Goal: Task Accomplishment & Management: Manage account settings

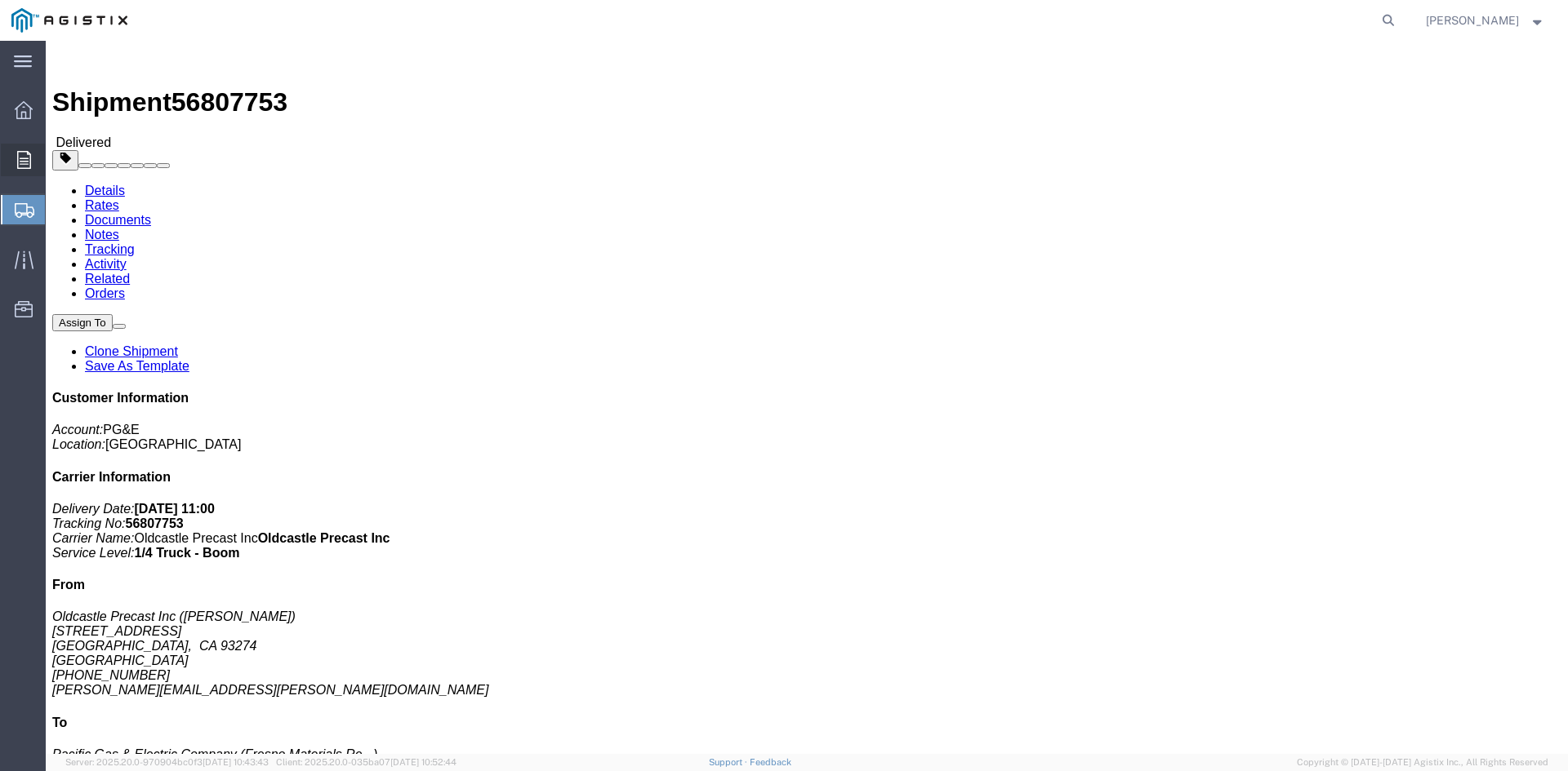
click at [14, 163] on div at bounding box center [24, 160] width 46 height 33
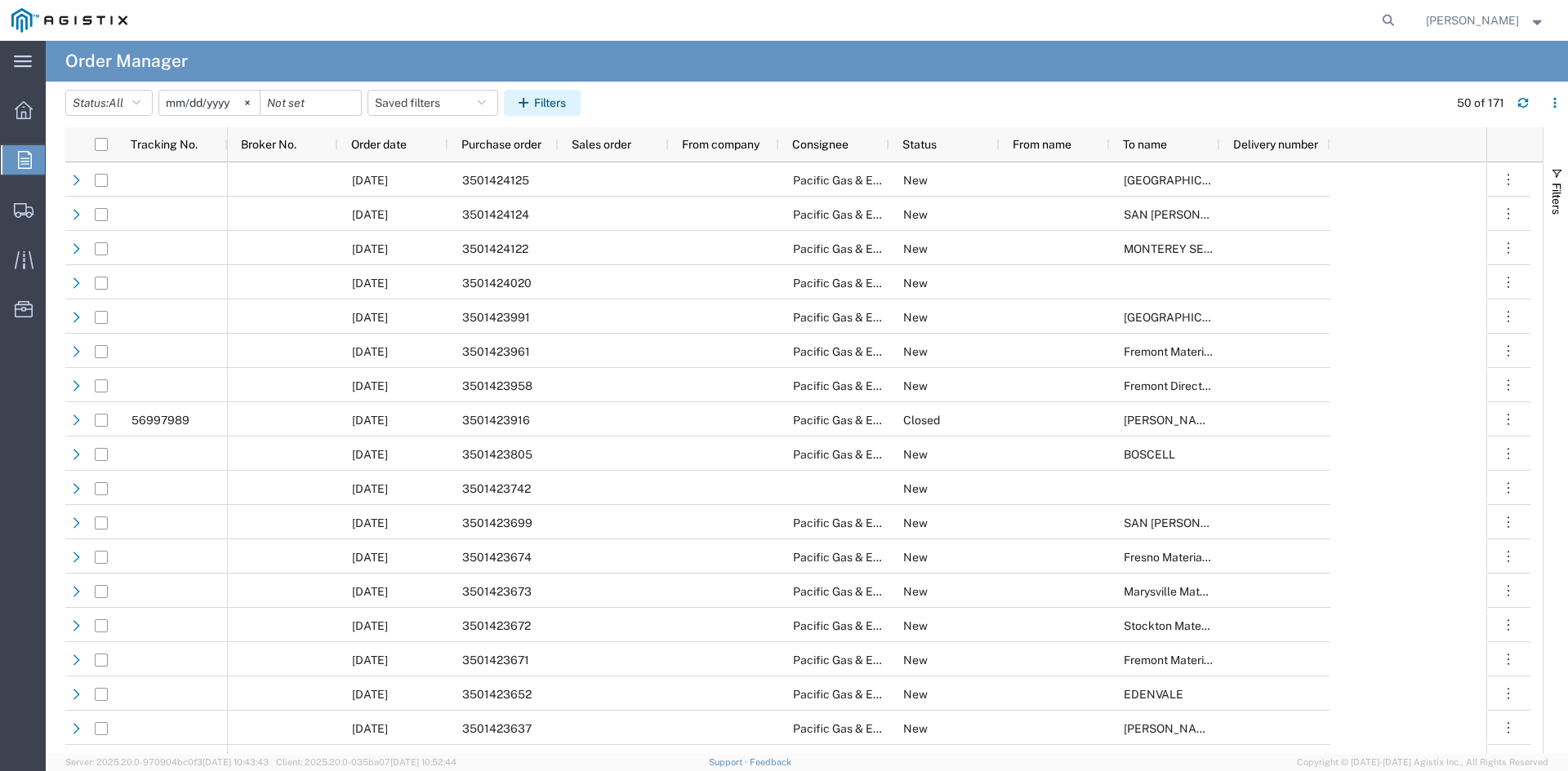
click at [549, 91] on button "Filters" at bounding box center [542, 103] width 77 height 26
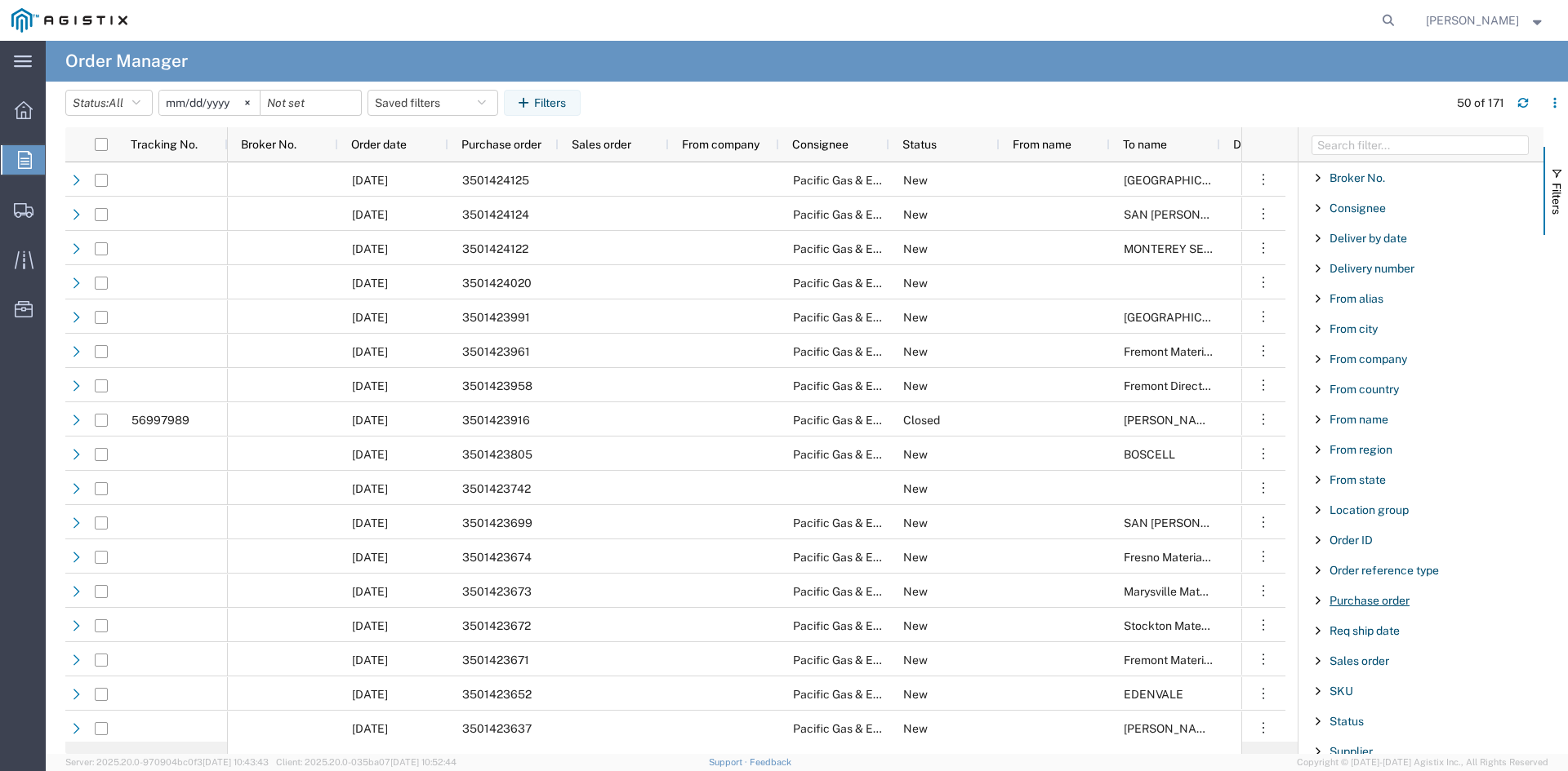
click at [1390, 600] on span "Purchase order" at bounding box center [1369, 600] width 80 height 13
click at [1363, 673] on input "Filter Value" at bounding box center [1426, 669] width 214 height 20
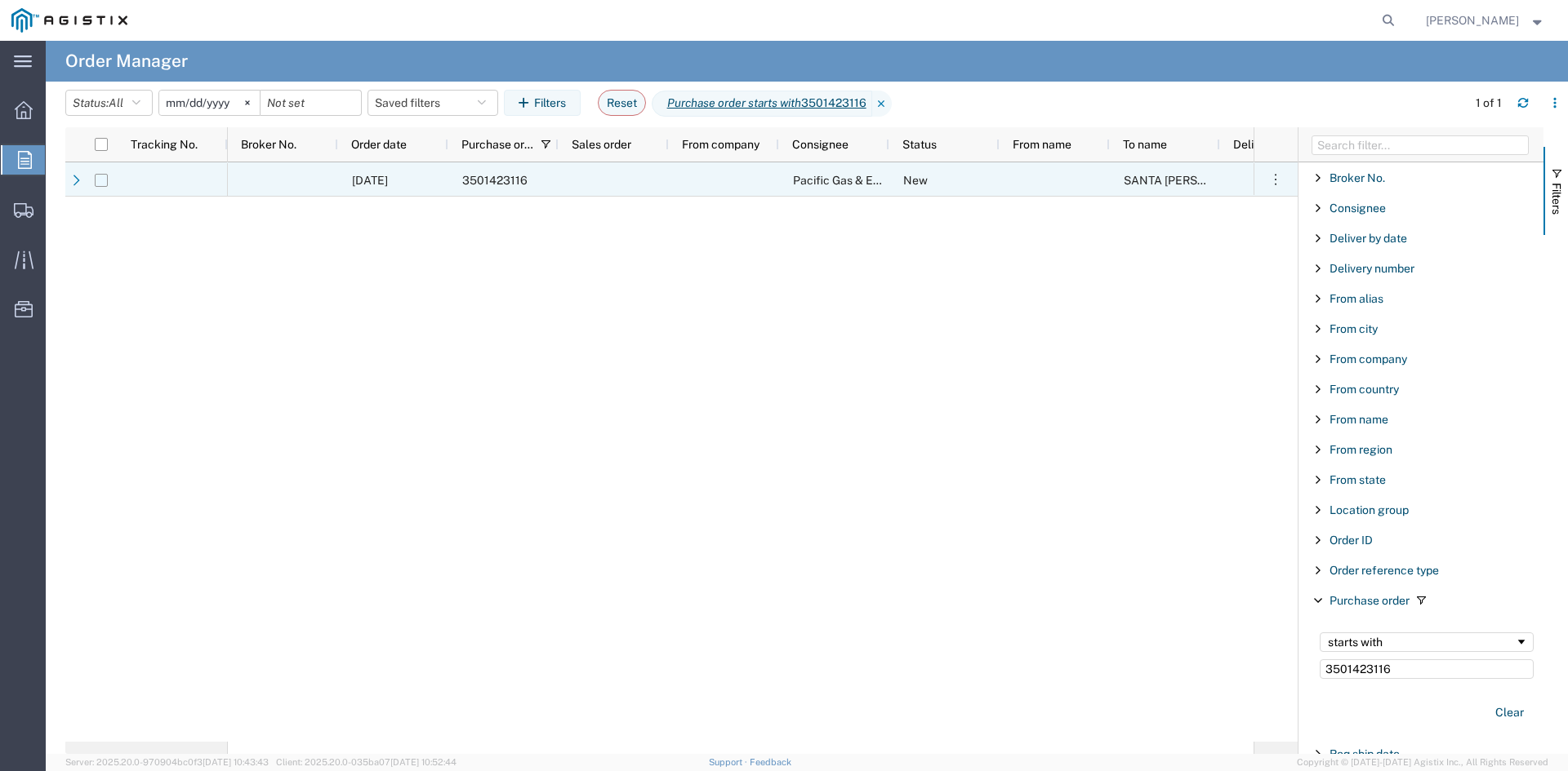
type input "3501423116"
click at [99, 184] on input "Press Space to toggle row selection (unchecked)" at bounding box center [101, 180] width 13 height 13
checkbox input "true"
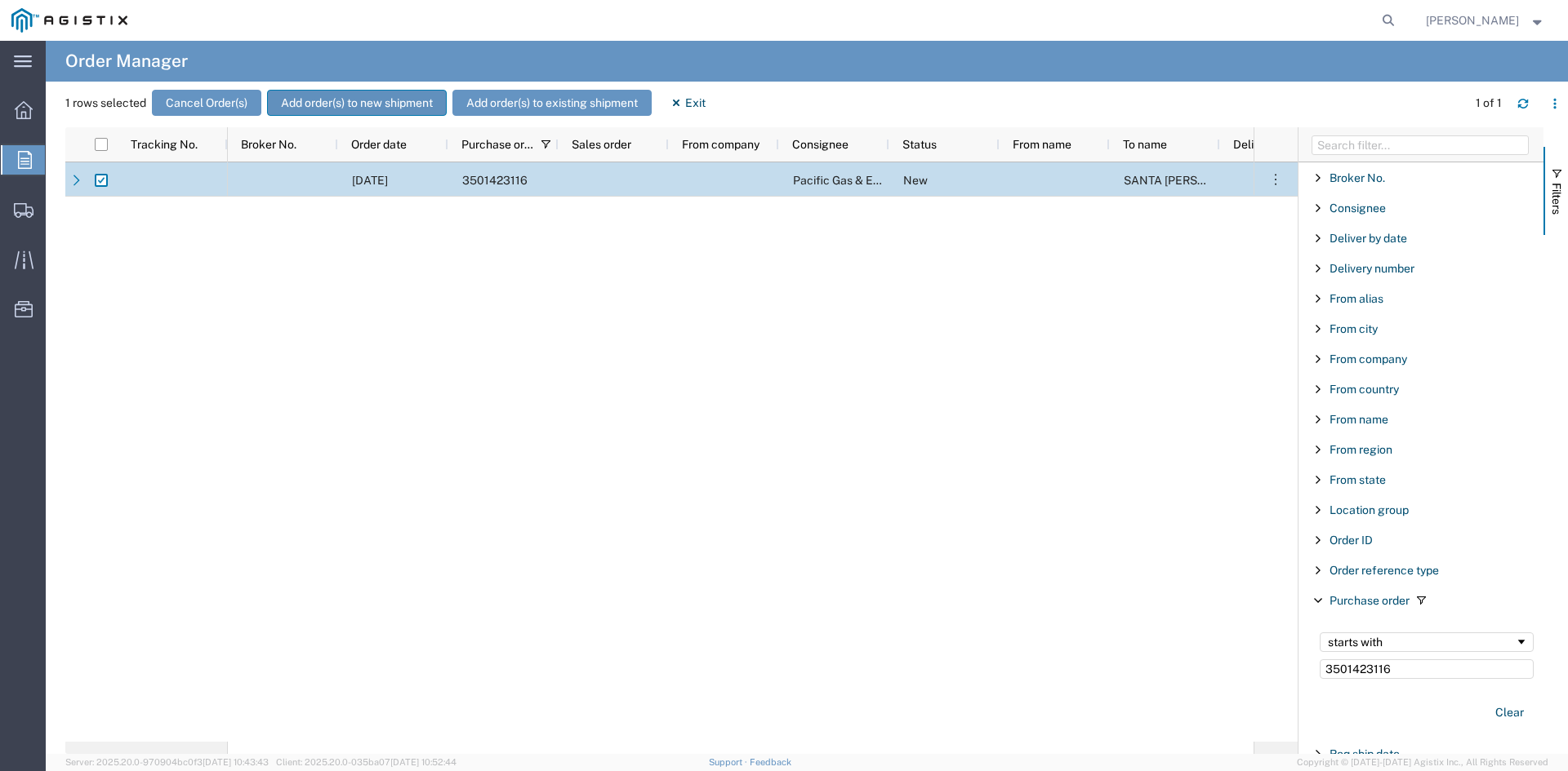
click at [402, 101] on button "Add order(s) to new shipment" at bounding box center [357, 103] width 179 height 26
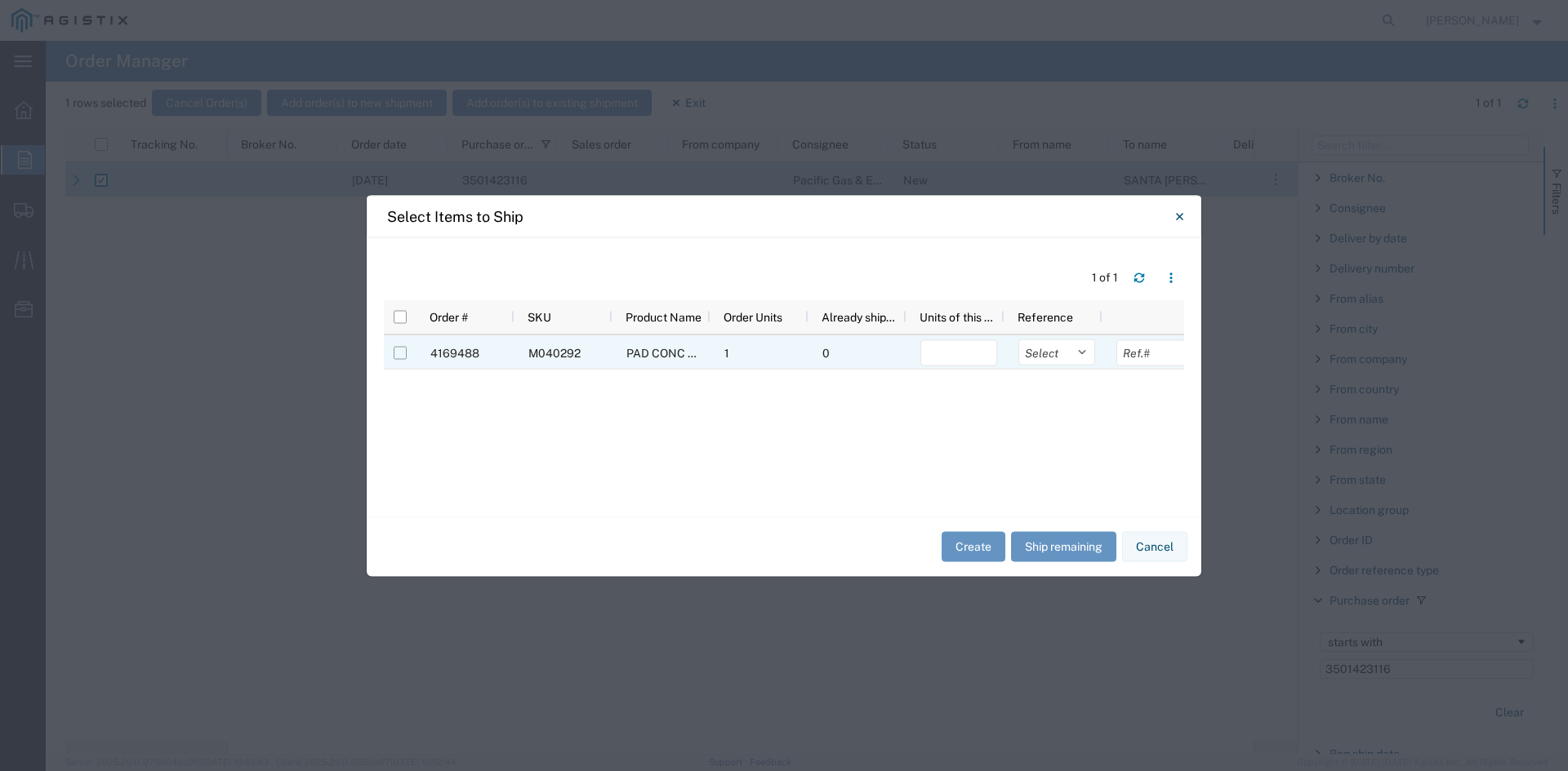
click at [402, 352] on input "Press Space to toggle row selection (unchecked)" at bounding box center [400, 352] width 13 height 13
checkbox input "true"
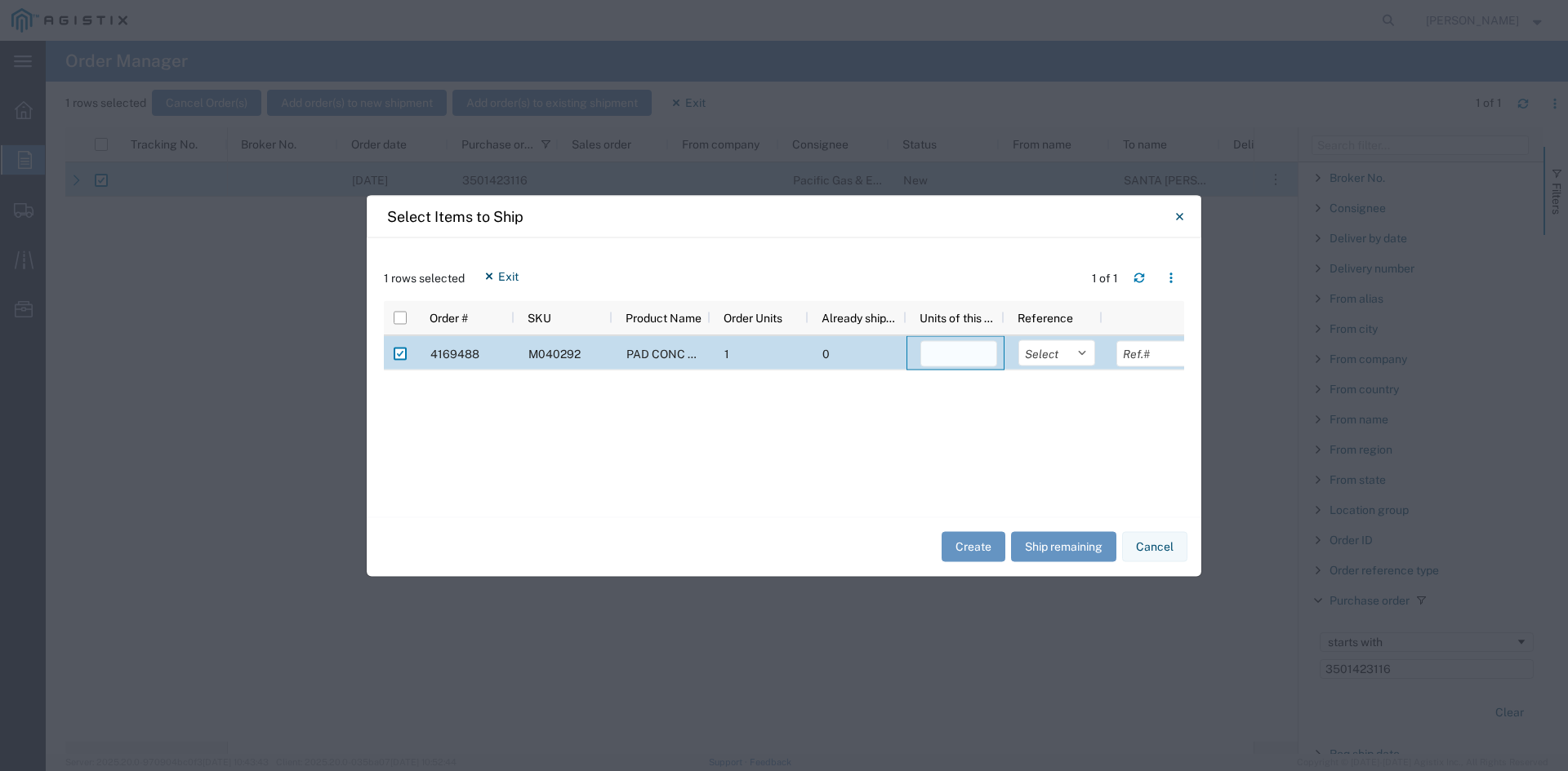
click at [932, 356] on input "number" at bounding box center [959, 353] width 77 height 26
type input "1"
click at [982, 544] on button "Create" at bounding box center [972, 546] width 64 height 30
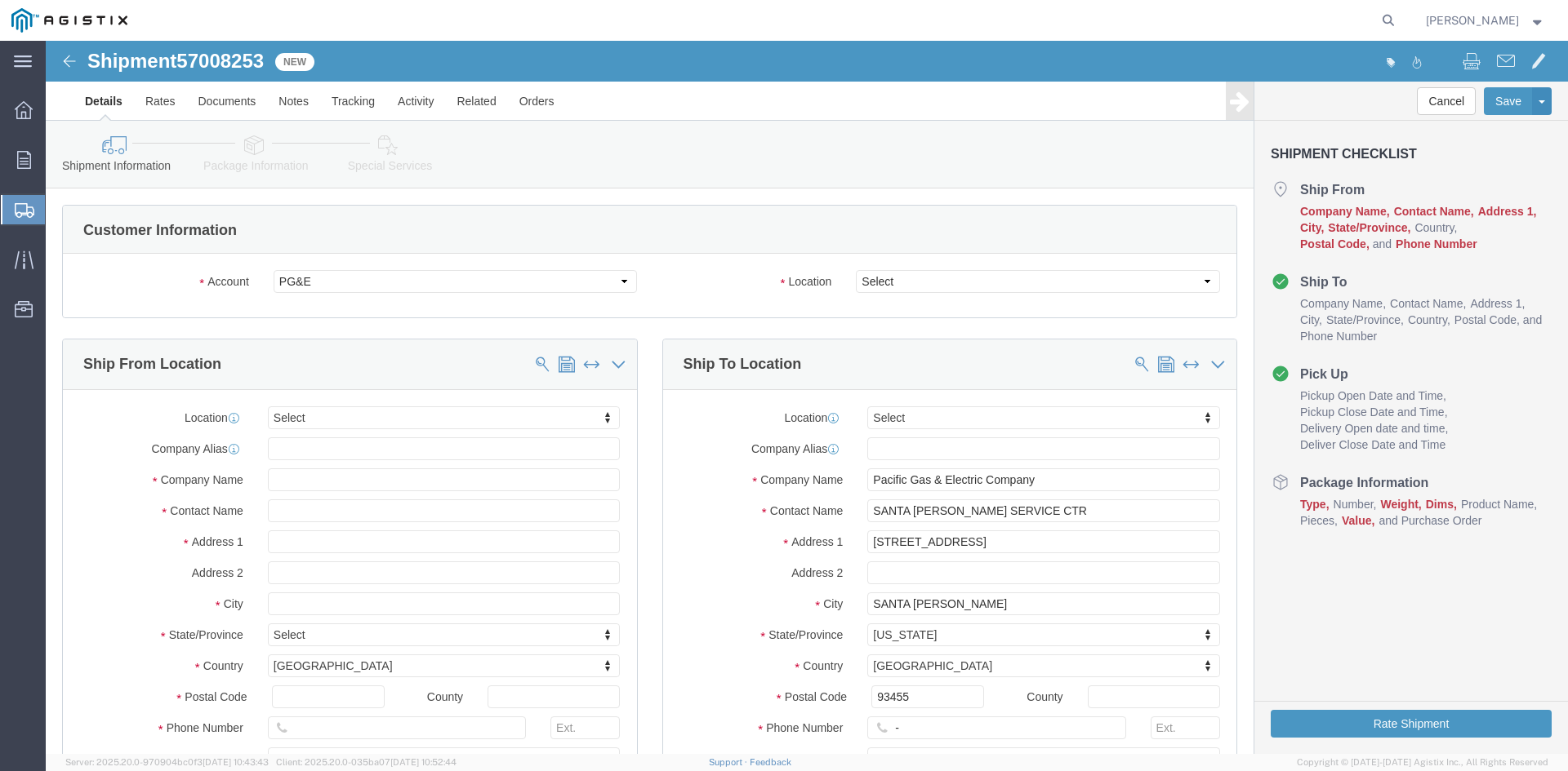
select select
click select "Select All Others [GEOGRAPHIC_DATA] [GEOGRAPHIC_DATA] [GEOGRAPHIC_DATA] [GEOGRA…"
select select "23082"
click select "Select All Others [GEOGRAPHIC_DATA] [GEOGRAPHIC_DATA] [GEOGRAPHIC_DATA] [GEOGRA…"
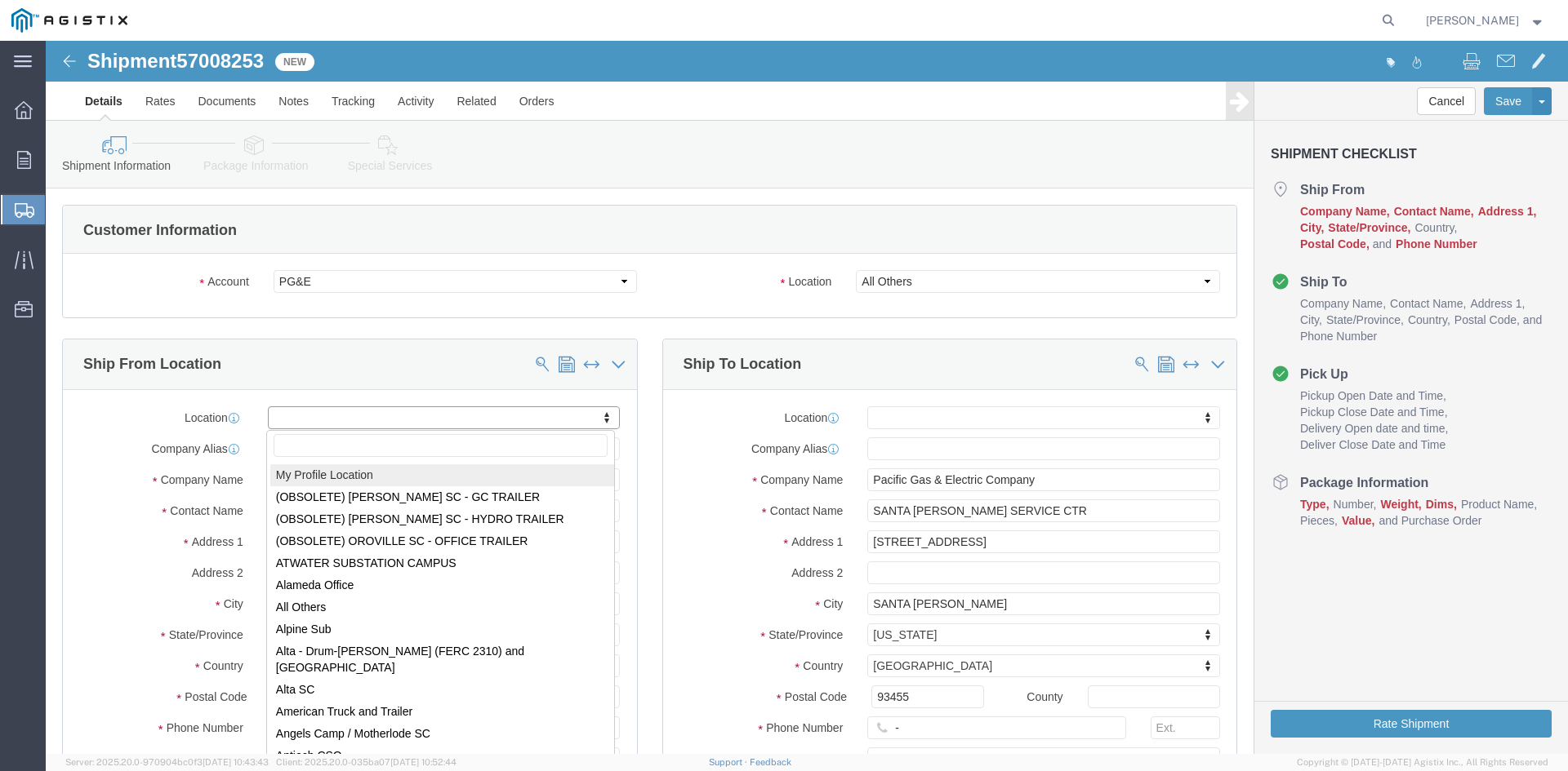
select select "MYPROFILE"
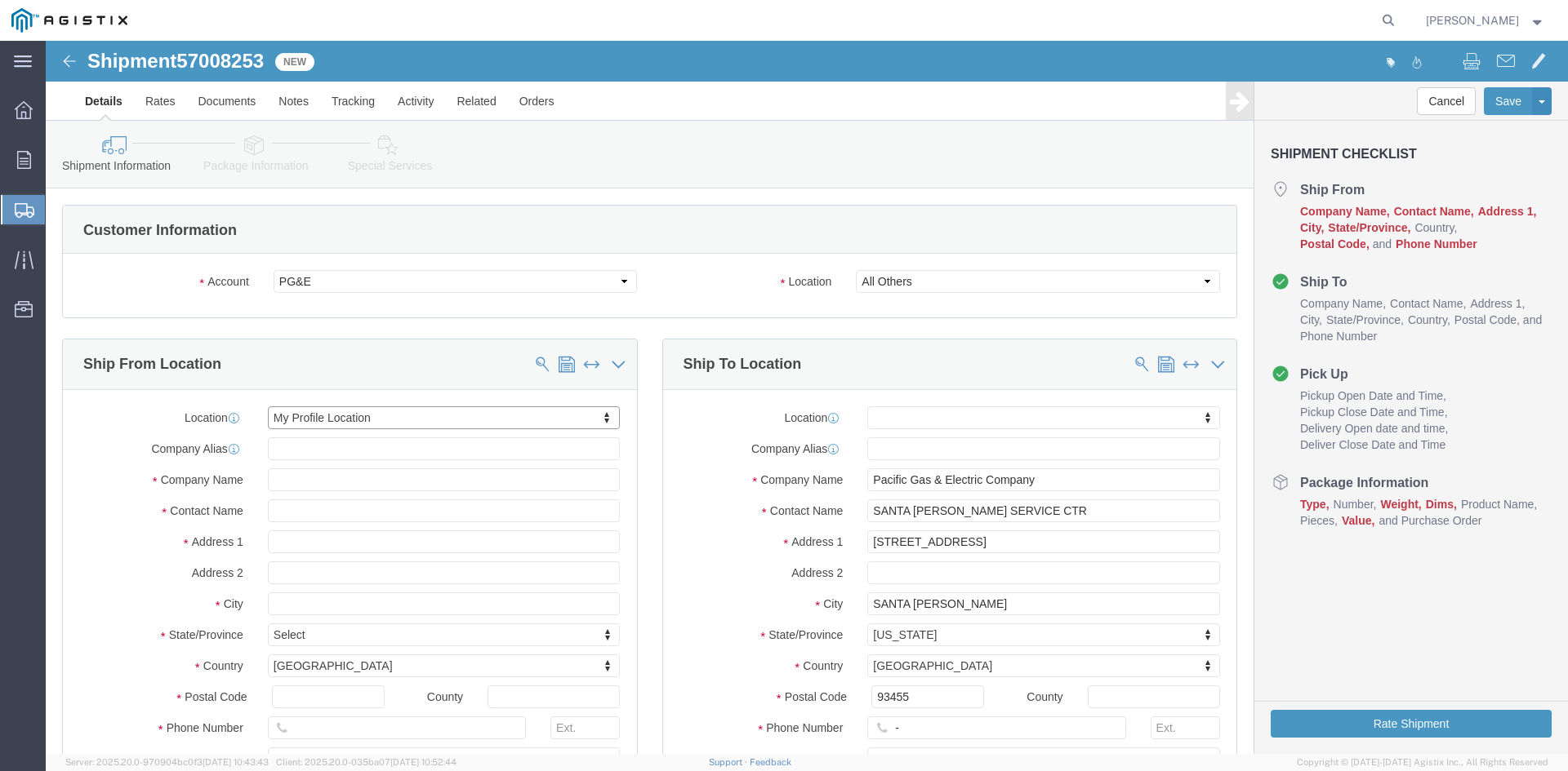
select select "CA"
drag, startPoint x: 965, startPoint y: 499, endPoint x: 656, endPoint y: 505, distance: 309.1
click div "Address [STREET_ADDRESS]"
type input "[STREET_ADDRESS]"
drag, startPoint x: 910, startPoint y: 557, endPoint x: 771, endPoint y: 556, distance: 139.0
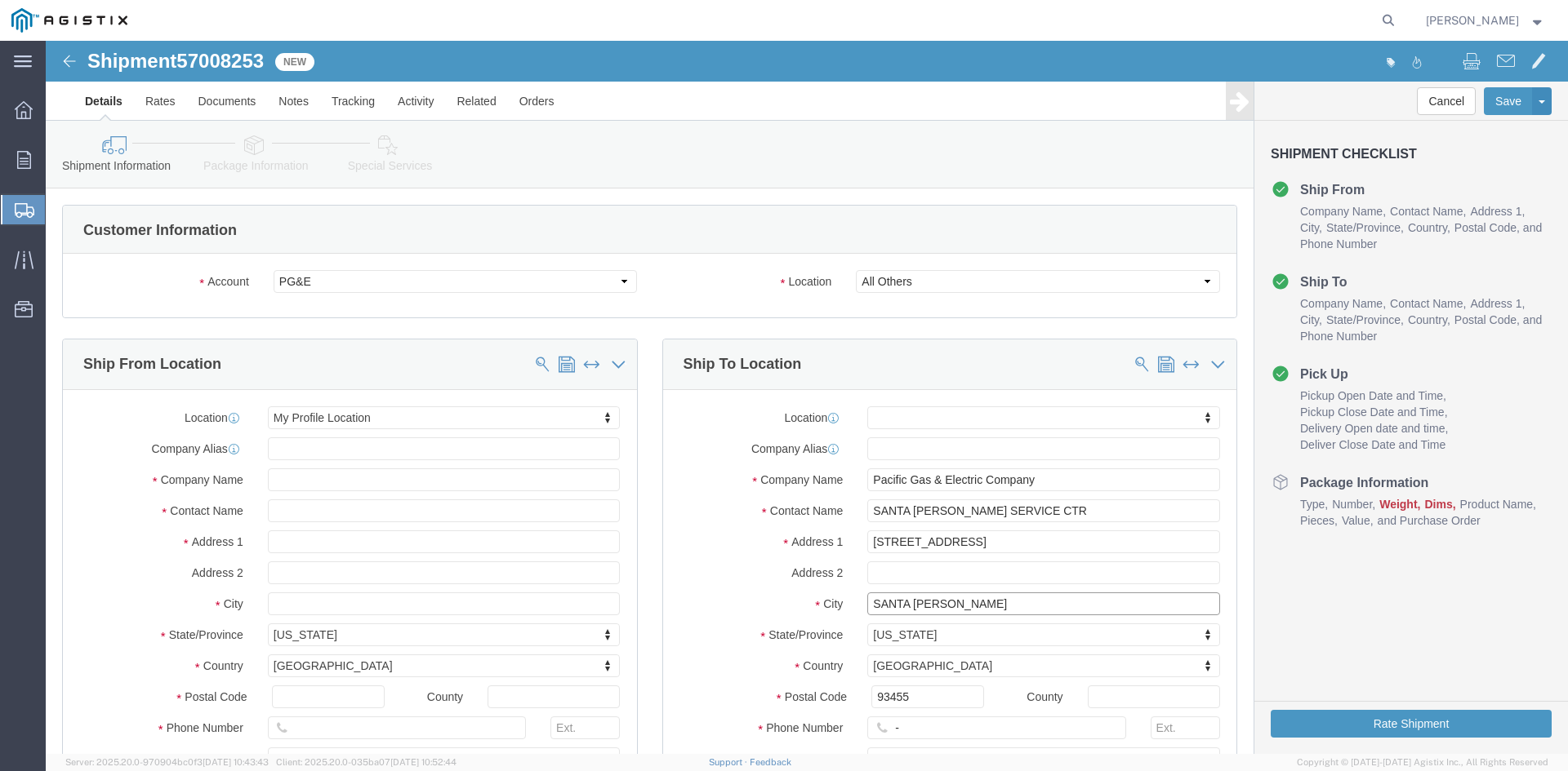
click div "City [GEOGRAPHIC_DATA][PERSON_NAME]"
click input "BUELTON"
type input "BUELLTON"
click div "City BUELLTON BUELLTON - PG&E - () [STREET_ADDRESS] - PG&E - () [STREET_ADDRESS]"
drag, startPoint x: 882, startPoint y: 661, endPoint x: 764, endPoint y: 656, distance: 118.1
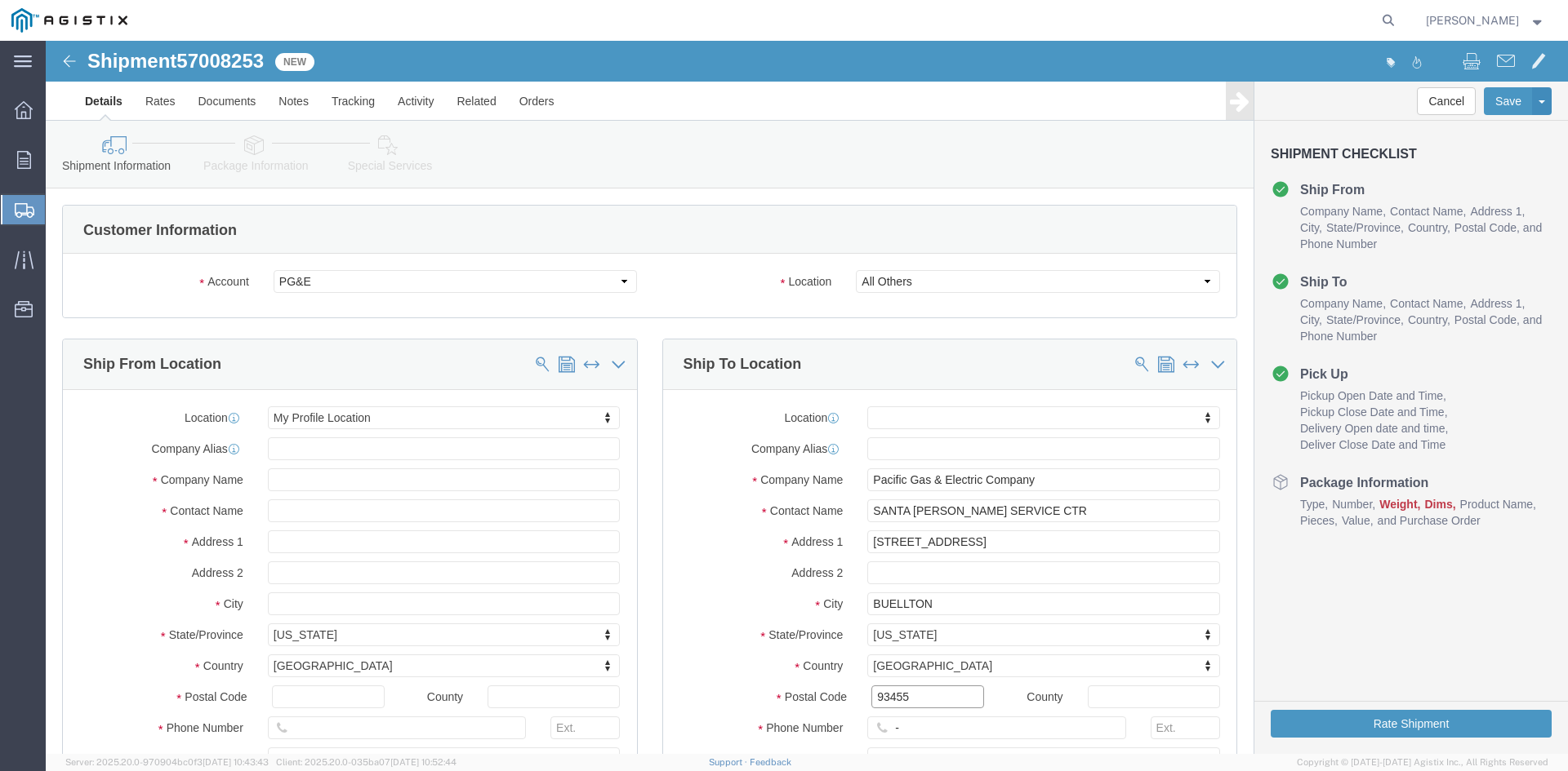
click div "Postal Code 93455"
type input "93427"
drag, startPoint x: 893, startPoint y: 701, endPoint x: 824, endPoint y: 693, distance: 69.5
click div "-"
drag, startPoint x: 867, startPoint y: 690, endPoint x: 829, endPoint y: 687, distance: 38.1
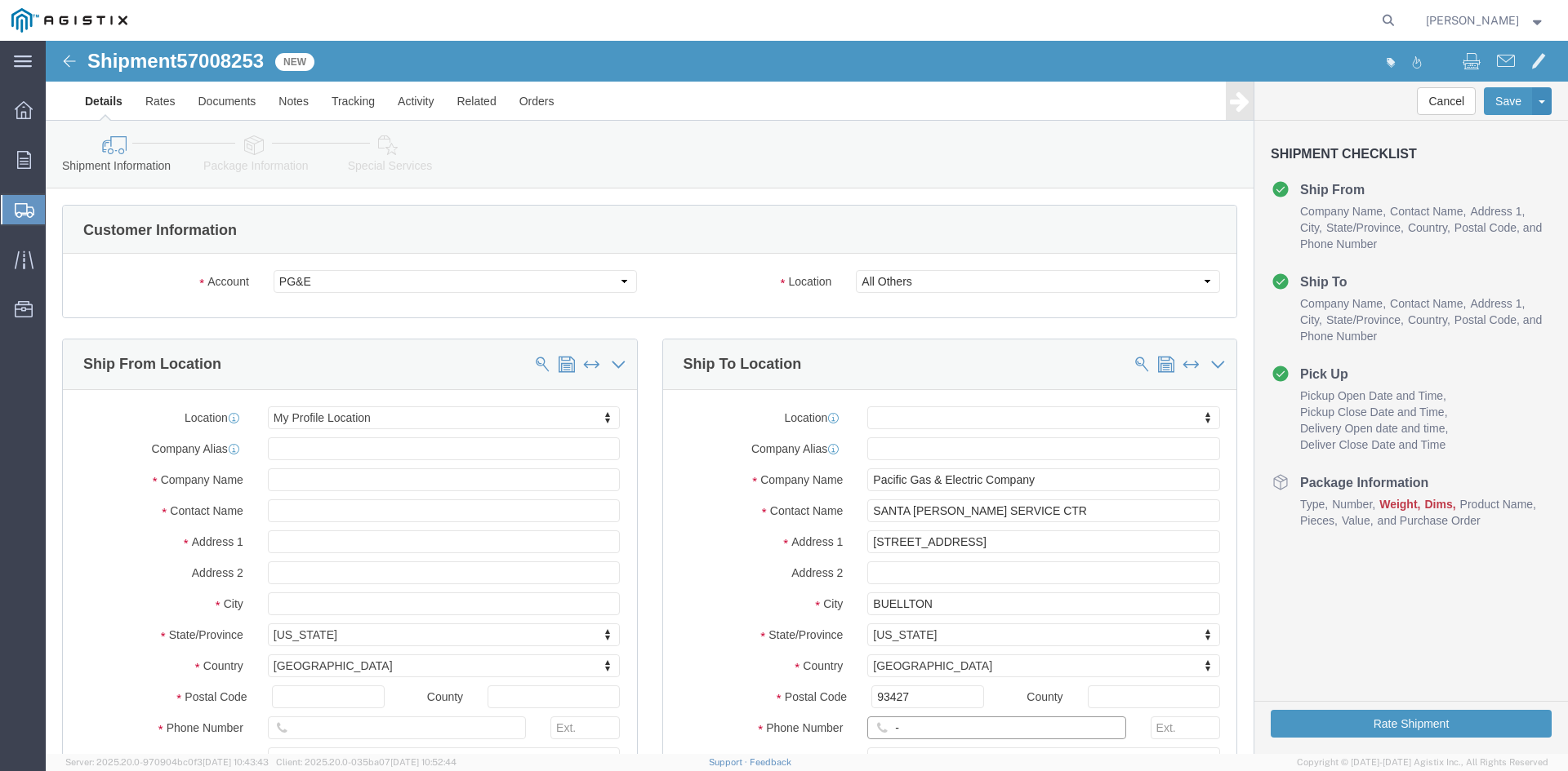
click div "-"
type input "[PHONE_NUMBER]"
click label "City"
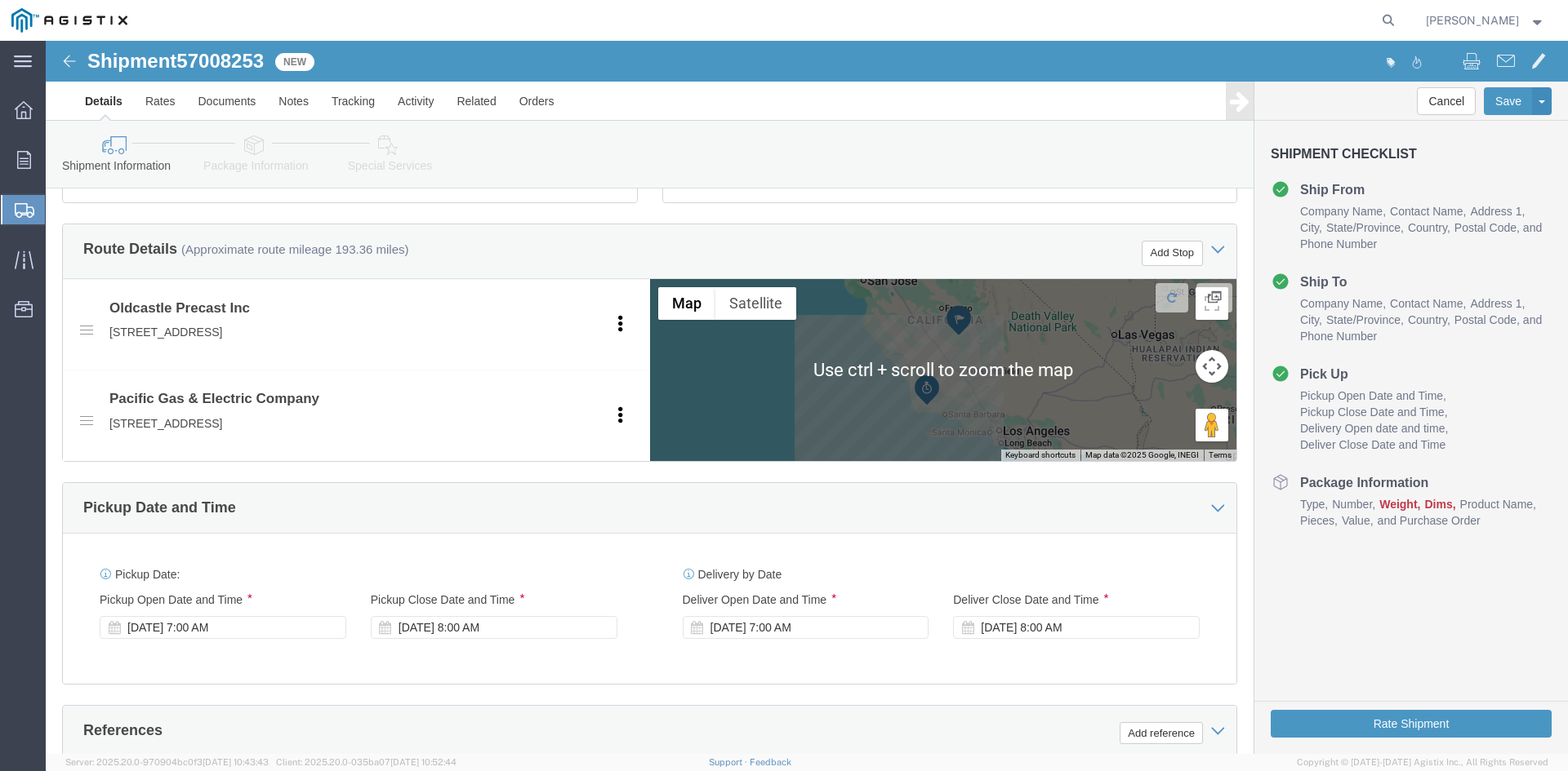
scroll to position [898, 0]
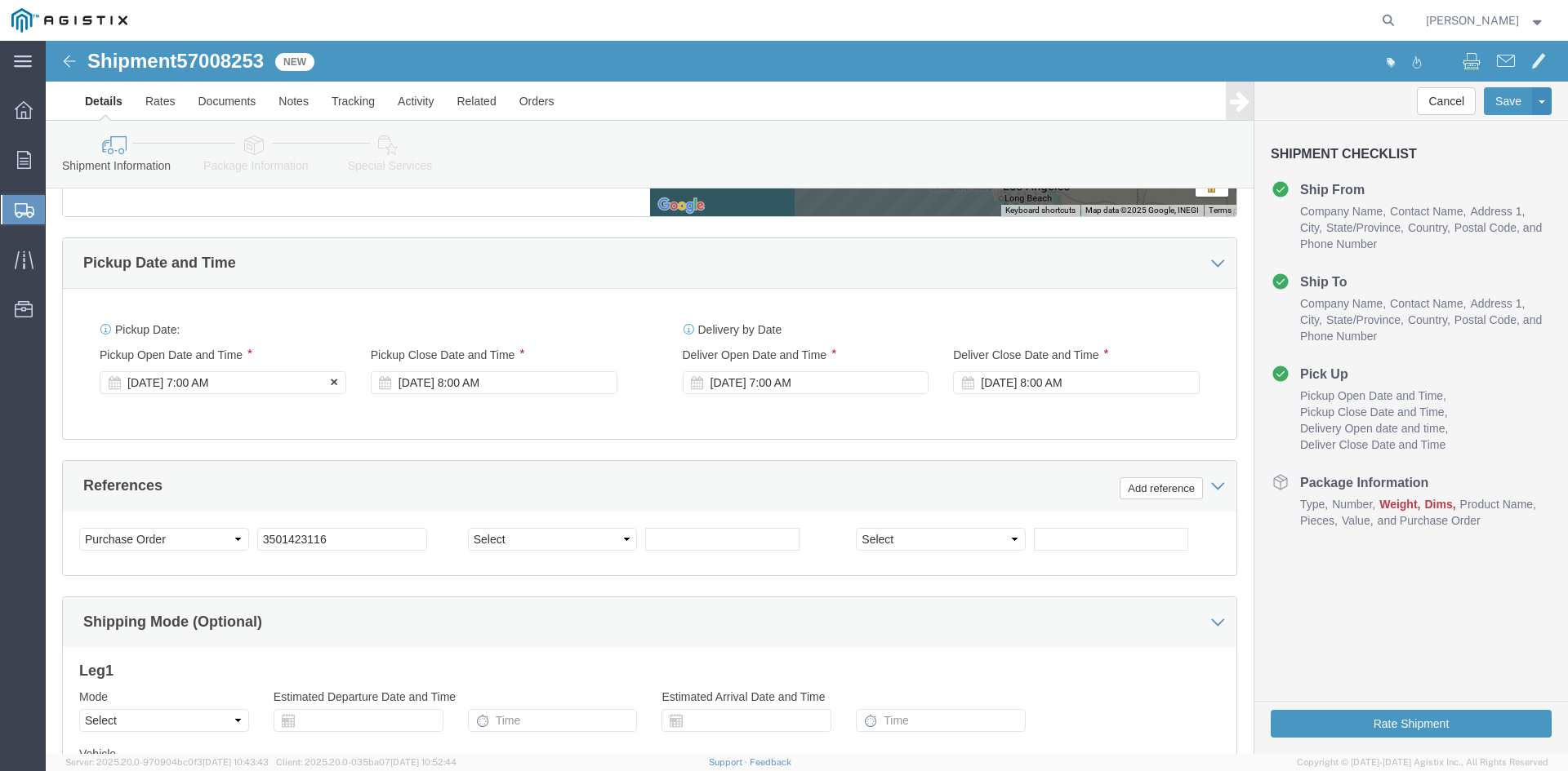
click div "[DATE] 7:00 AM"
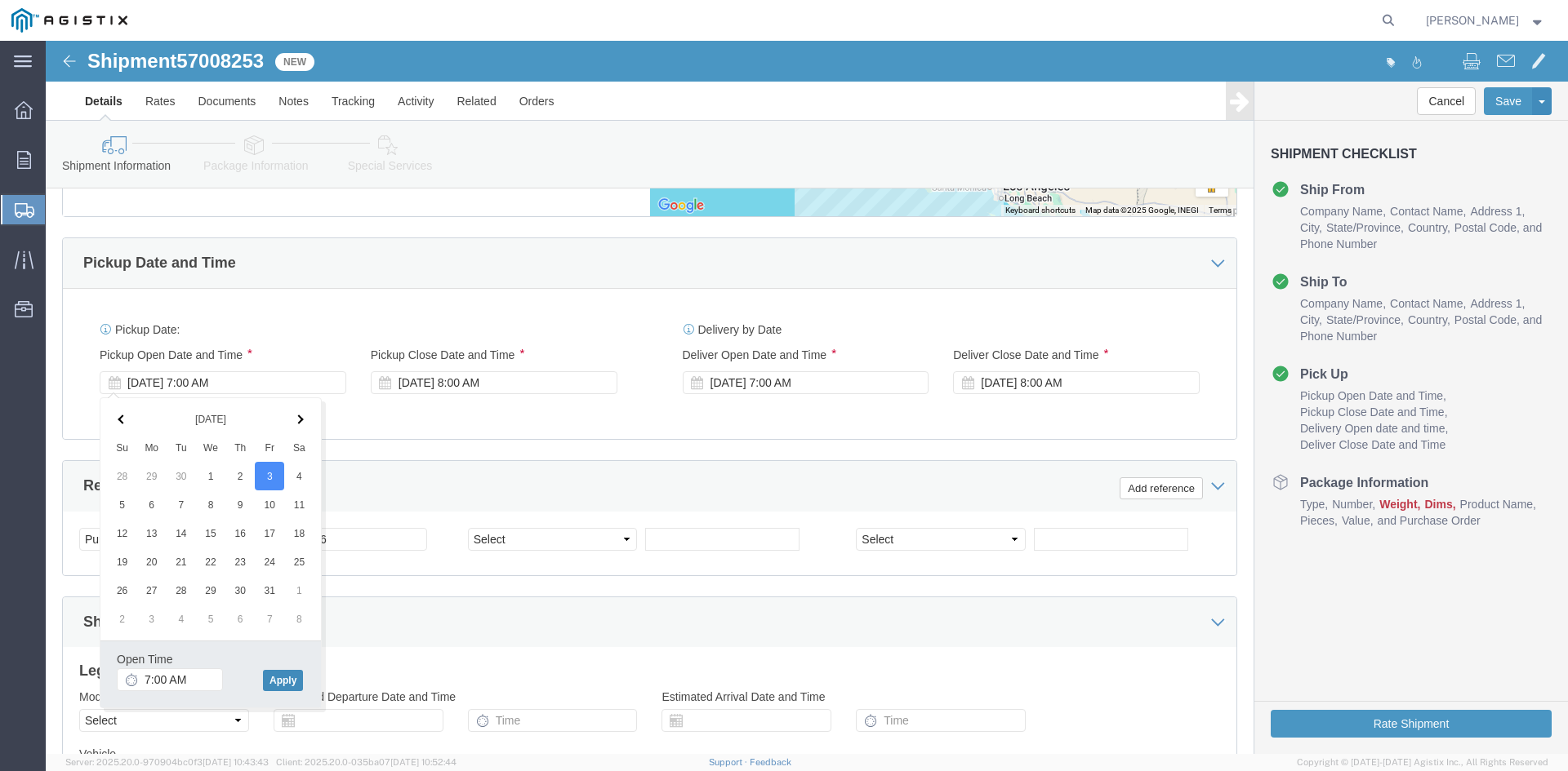
click button "Apply"
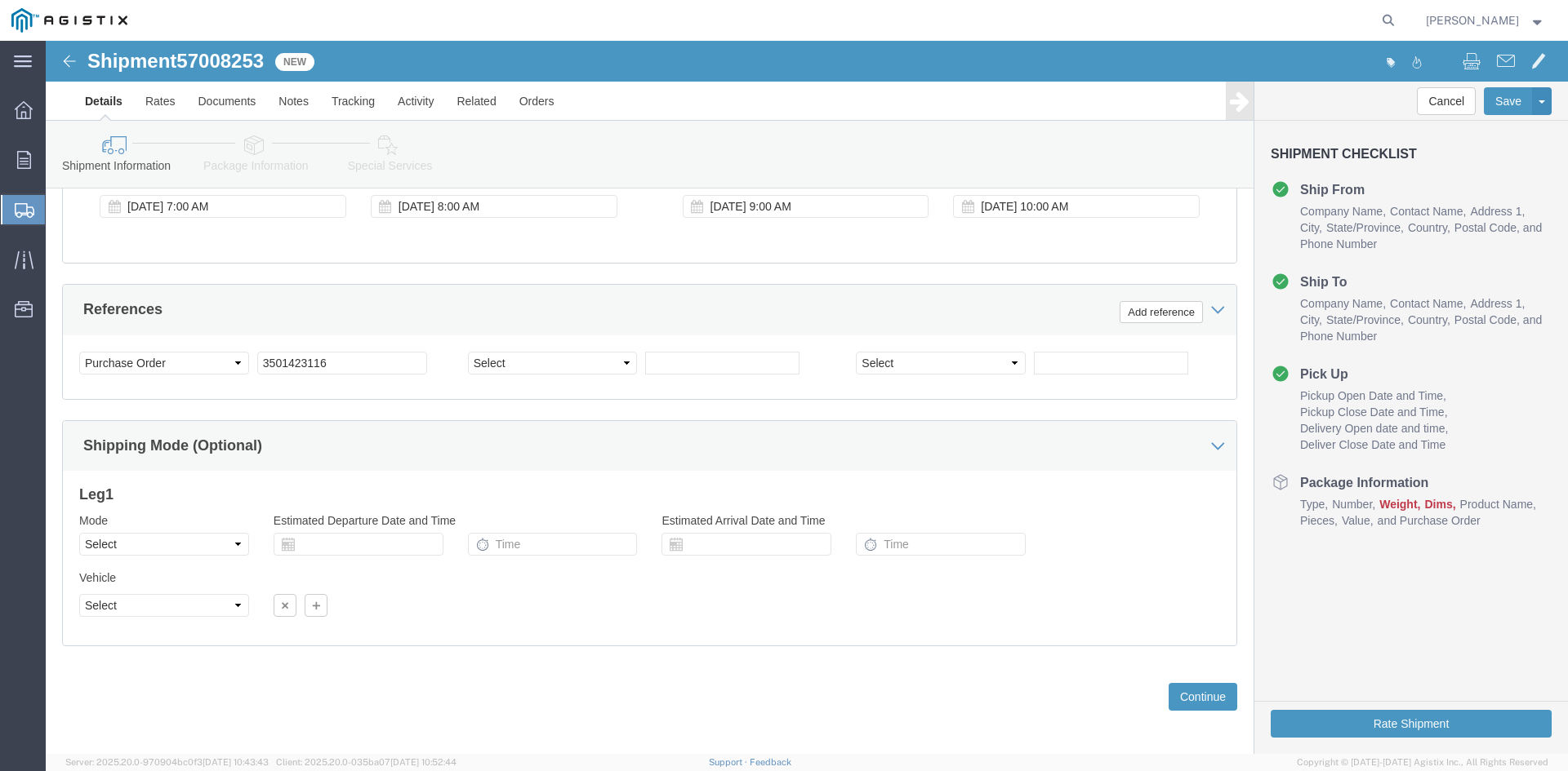
scroll to position [1081, 0]
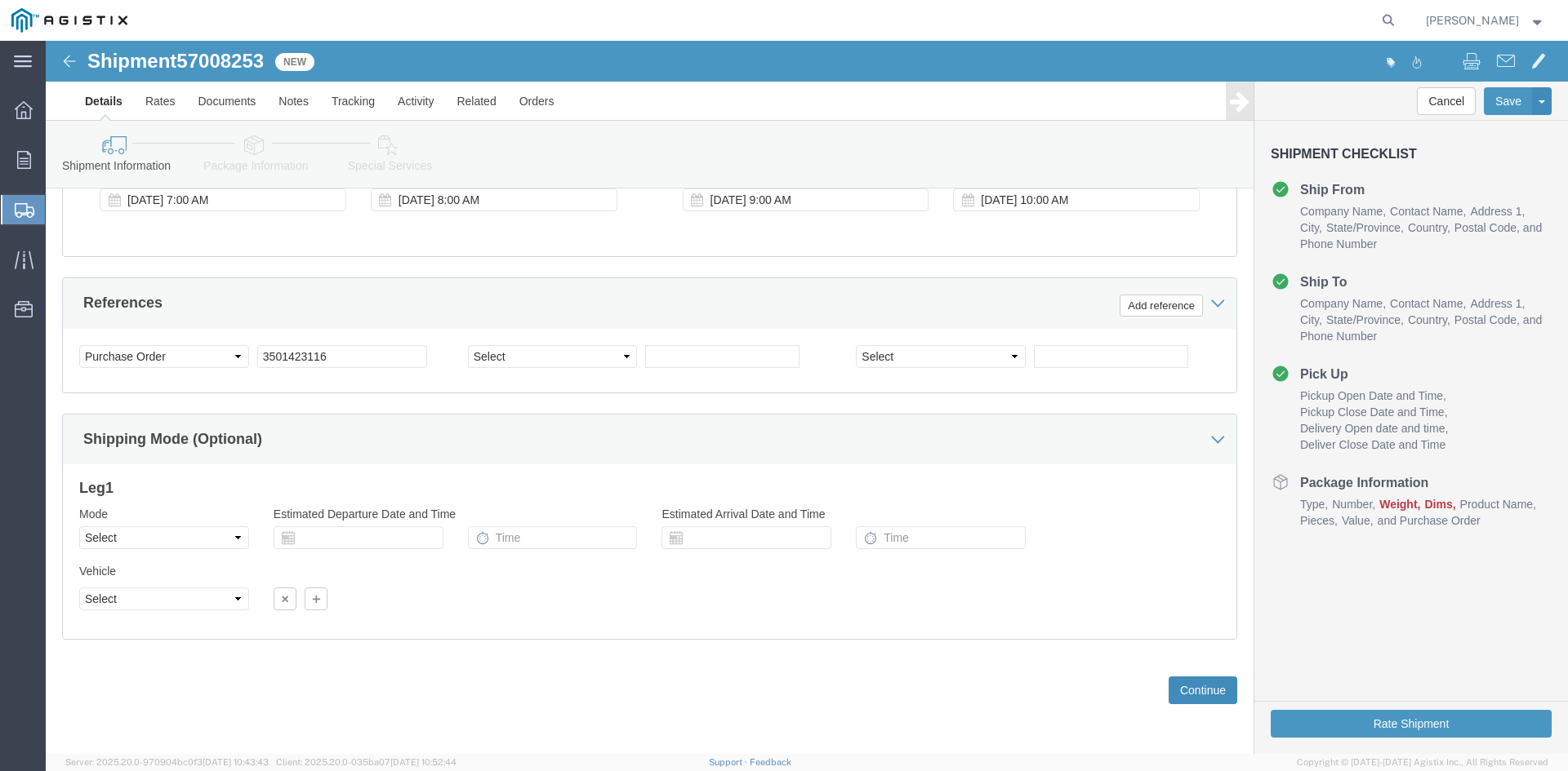
click button "Continue"
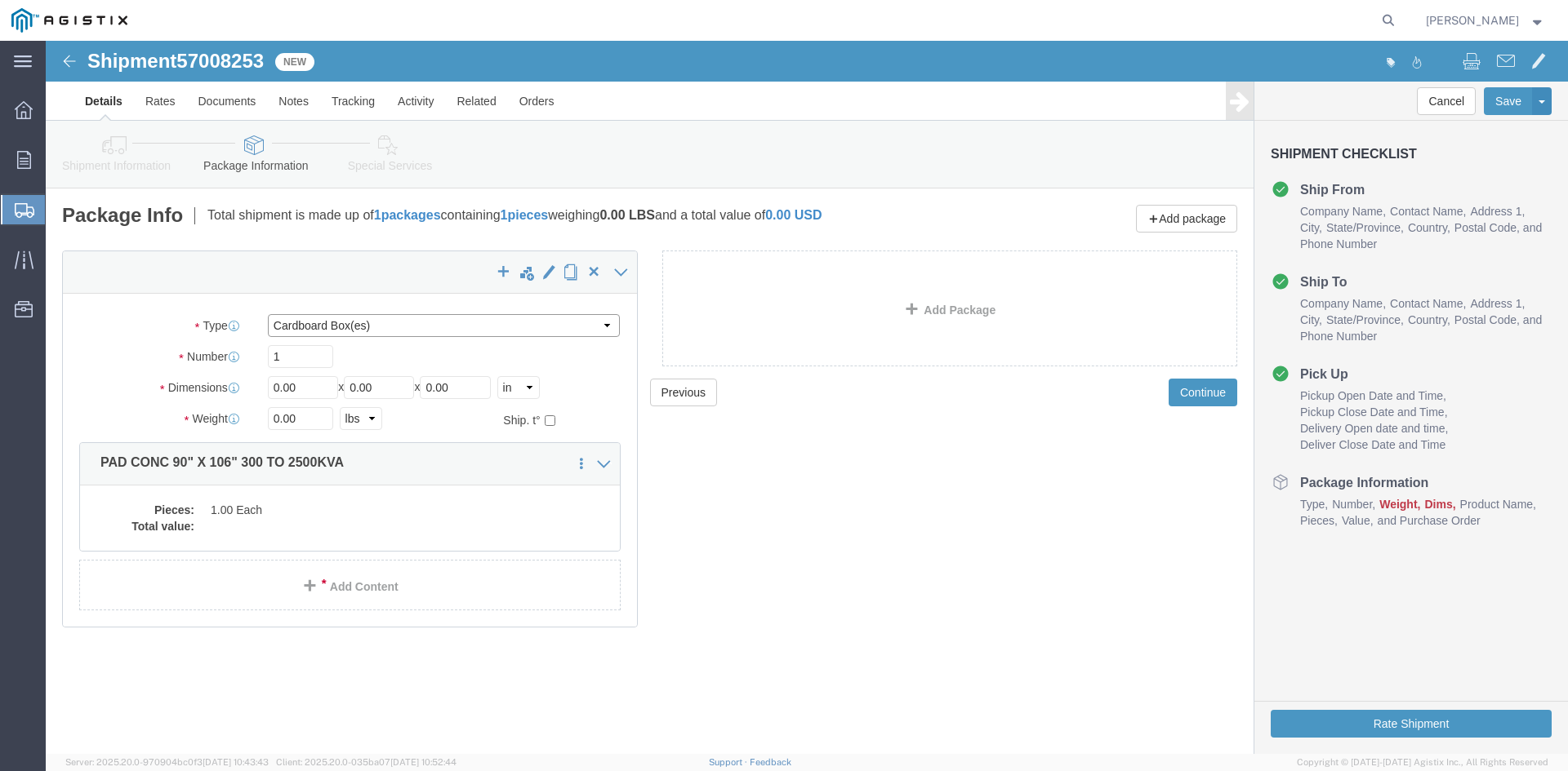
click select "Select Bulk Bundle(s) Cardboard Box(es) Carton(s) Crate(s) Drum(s) (Fiberboard)…"
select select "NKCR"
click select "Select Bulk Bundle(s) Cardboard Box(es) Carton(s) Crate(s) Drum(s) (Fiberboard)…"
drag, startPoint x: 267, startPoint y: 344, endPoint x: 177, endPoint y: 354, distance: 90.6
click div "Dimensions Length 0.00 x Width 0.00 x Height 0.00 Select cm ft in"
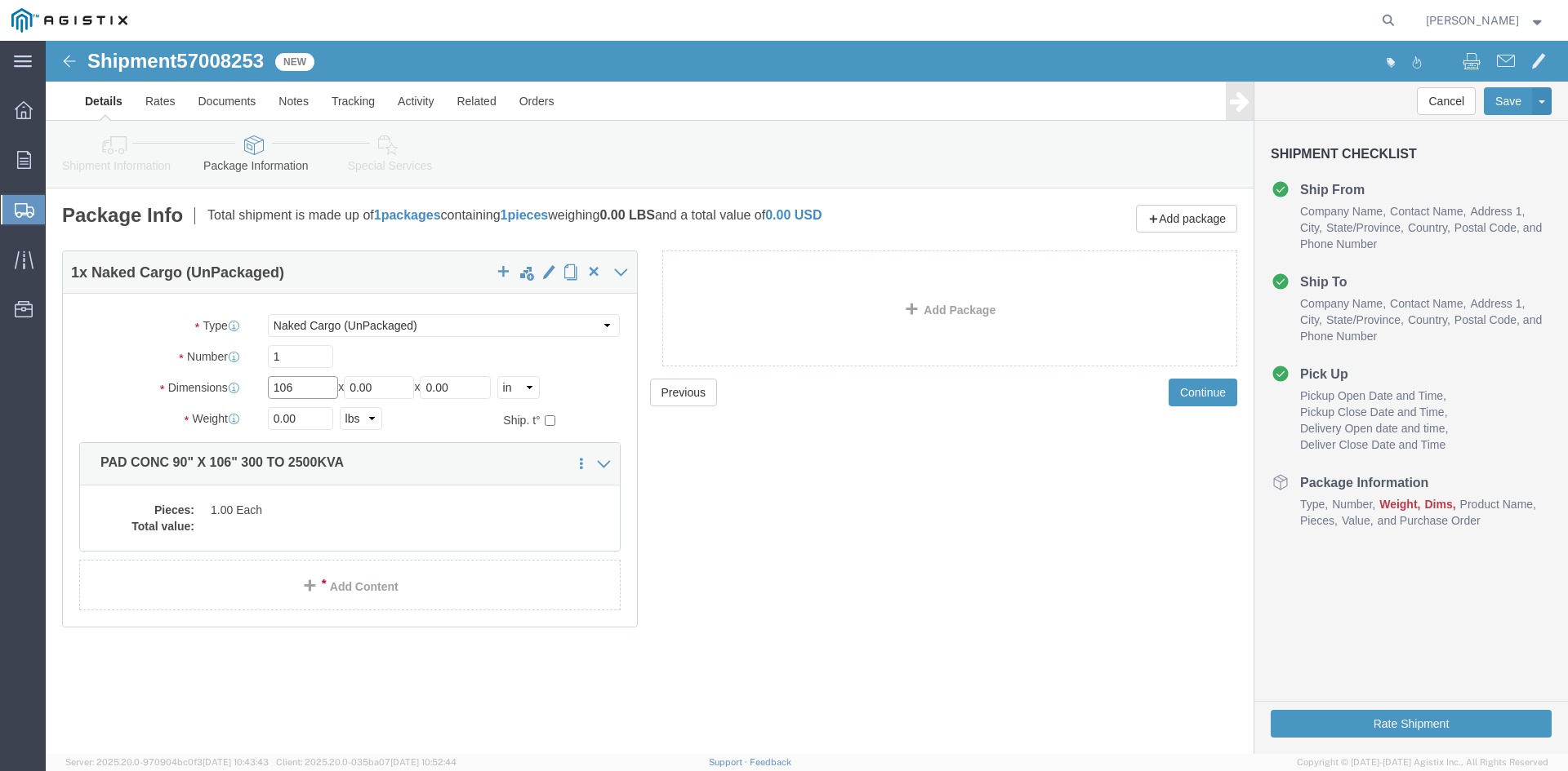
type input "106"
drag, startPoint x: 349, startPoint y: 340, endPoint x: 179, endPoint y: 366, distance: 172.0
click div "Package Type Select Bulk Bundle(s) Cardboard Box(es) Carton(s) Crate(s) Drum(s)…"
type input "90"
drag, startPoint x: 428, startPoint y: 341, endPoint x: 119, endPoint y: 387, distance: 312.4
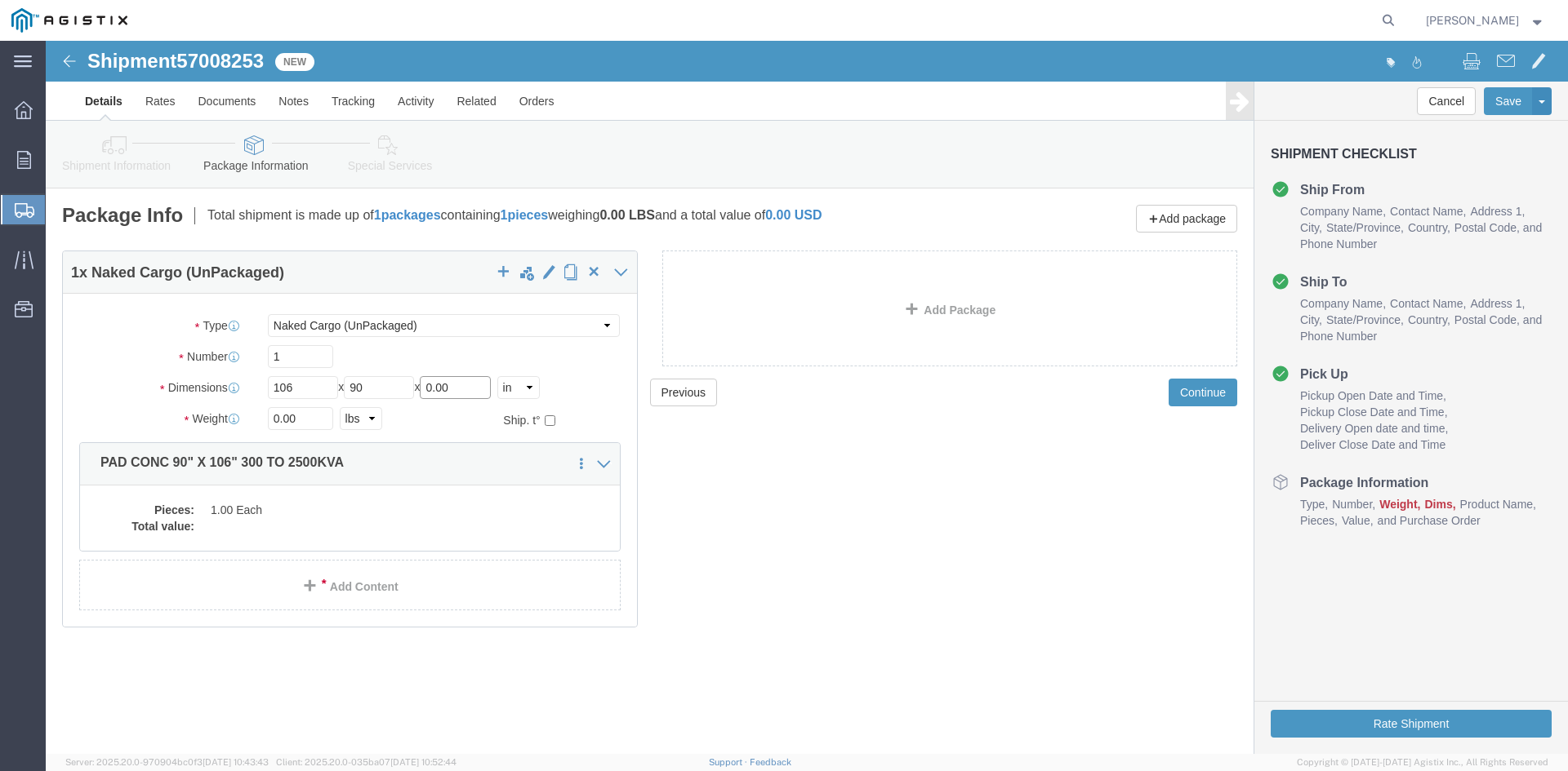
click div "Package Type Select Bulk Bundle(s) Cardboard Box(es) Carton(s) Crate(s) Drum(s)…"
type input "06"
drag, startPoint x: 264, startPoint y: 375, endPoint x: 133, endPoint y: 387, distance: 131.5
click div "Weight 0.00 Select kgs lbs Ship. t°"
type input "4700"
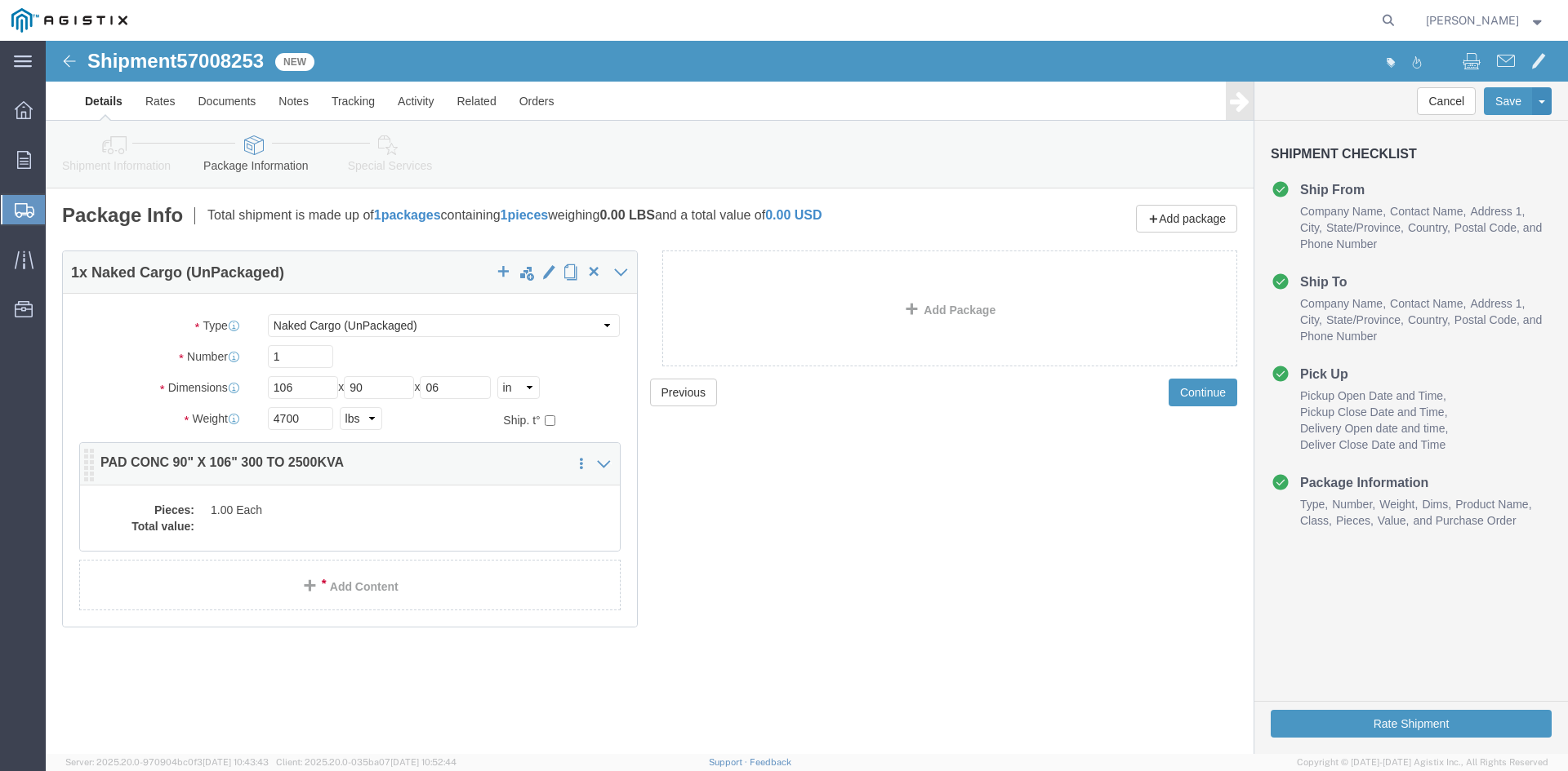
click dd "1.00 Each"
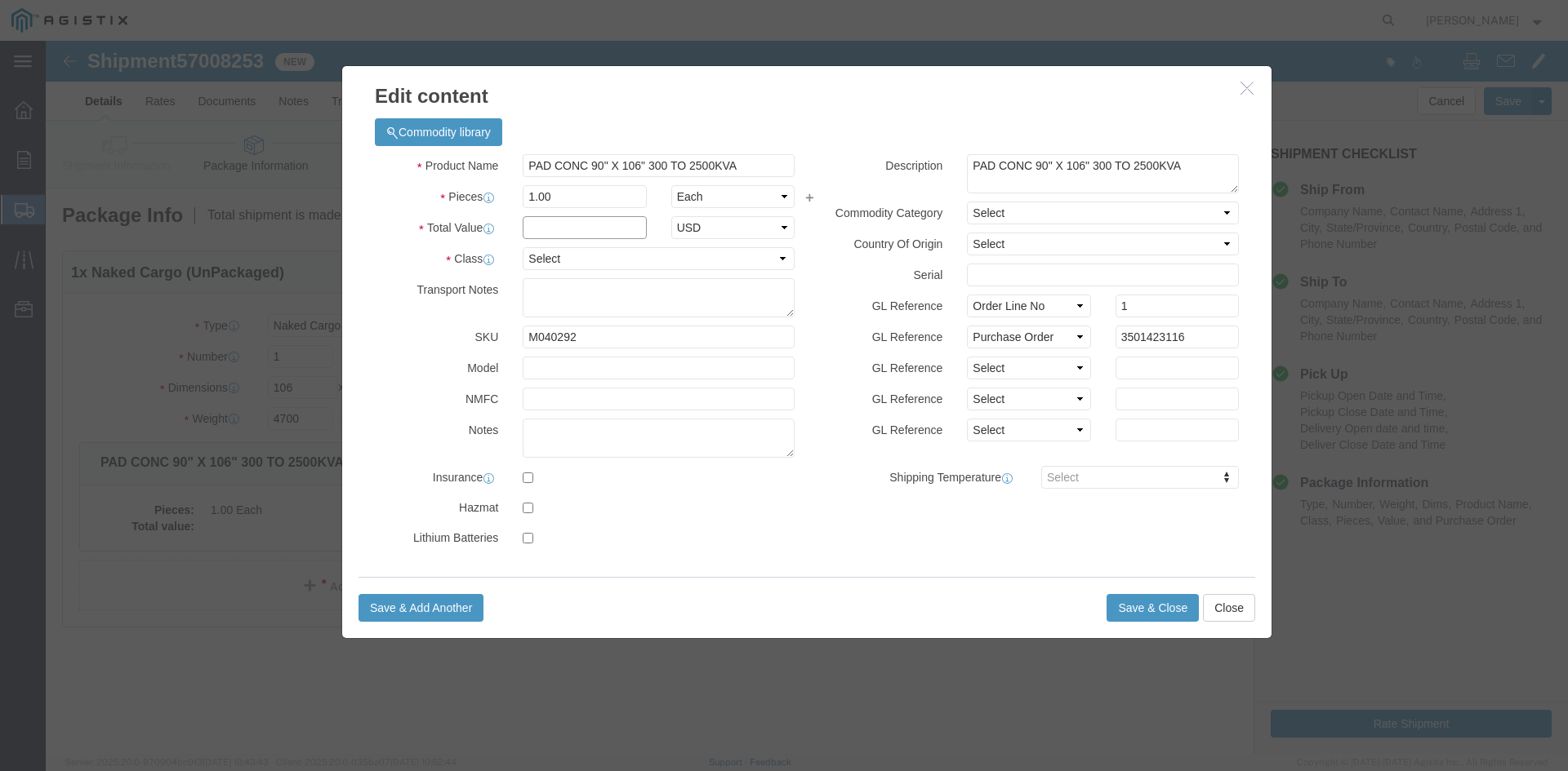
click input "text"
type input "1"
click select "Select 50 55 60 65 70 85 92.5 100 125 175 250 300 400"
select select "55"
click select "Select 50 55 60 65 70 85 92.5 100 125 175 250 300 400"
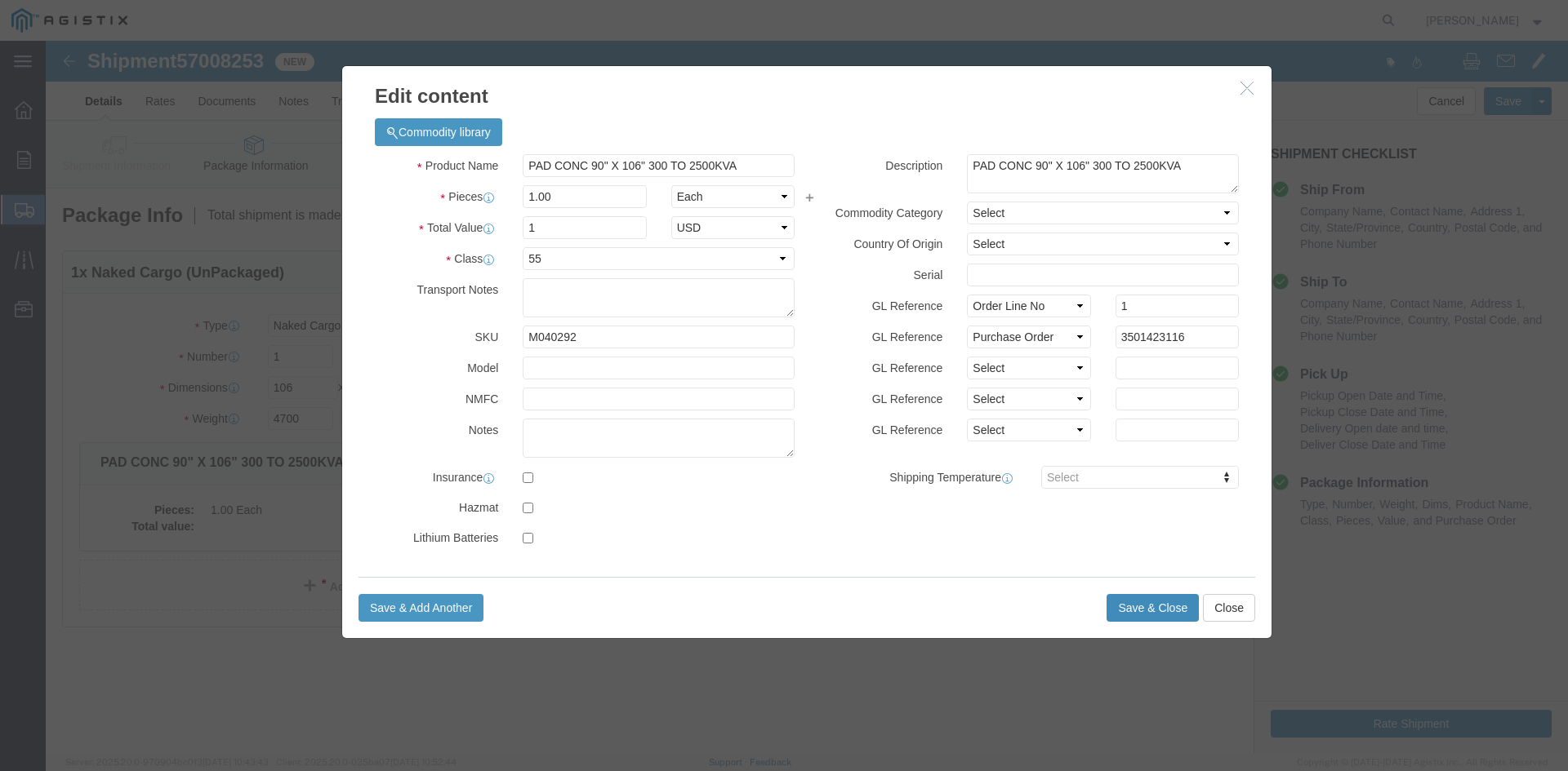
click button "Save & Close"
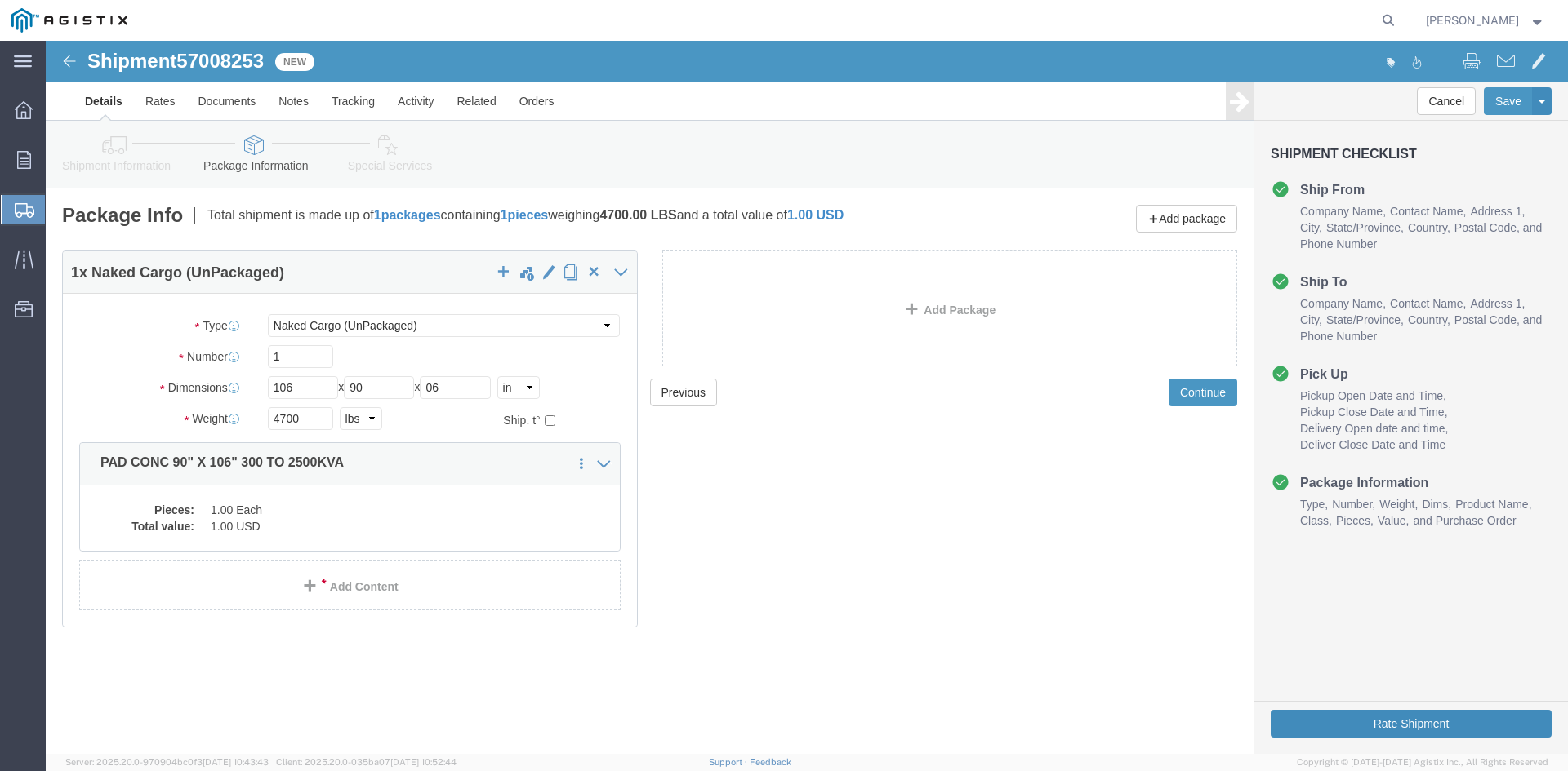
click button "Rate Shipment"
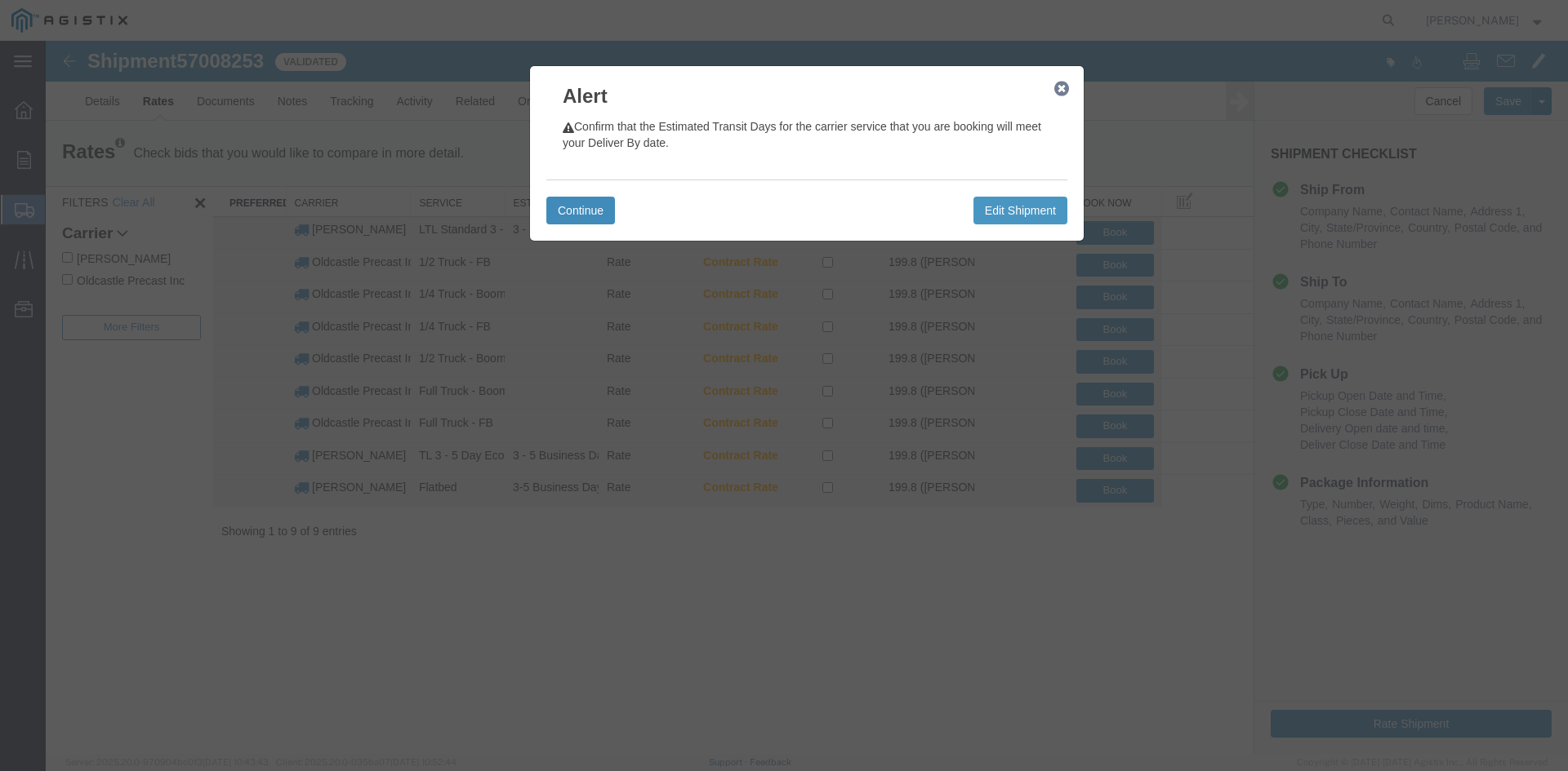
click at [589, 217] on button "Continue" at bounding box center [580, 211] width 69 height 28
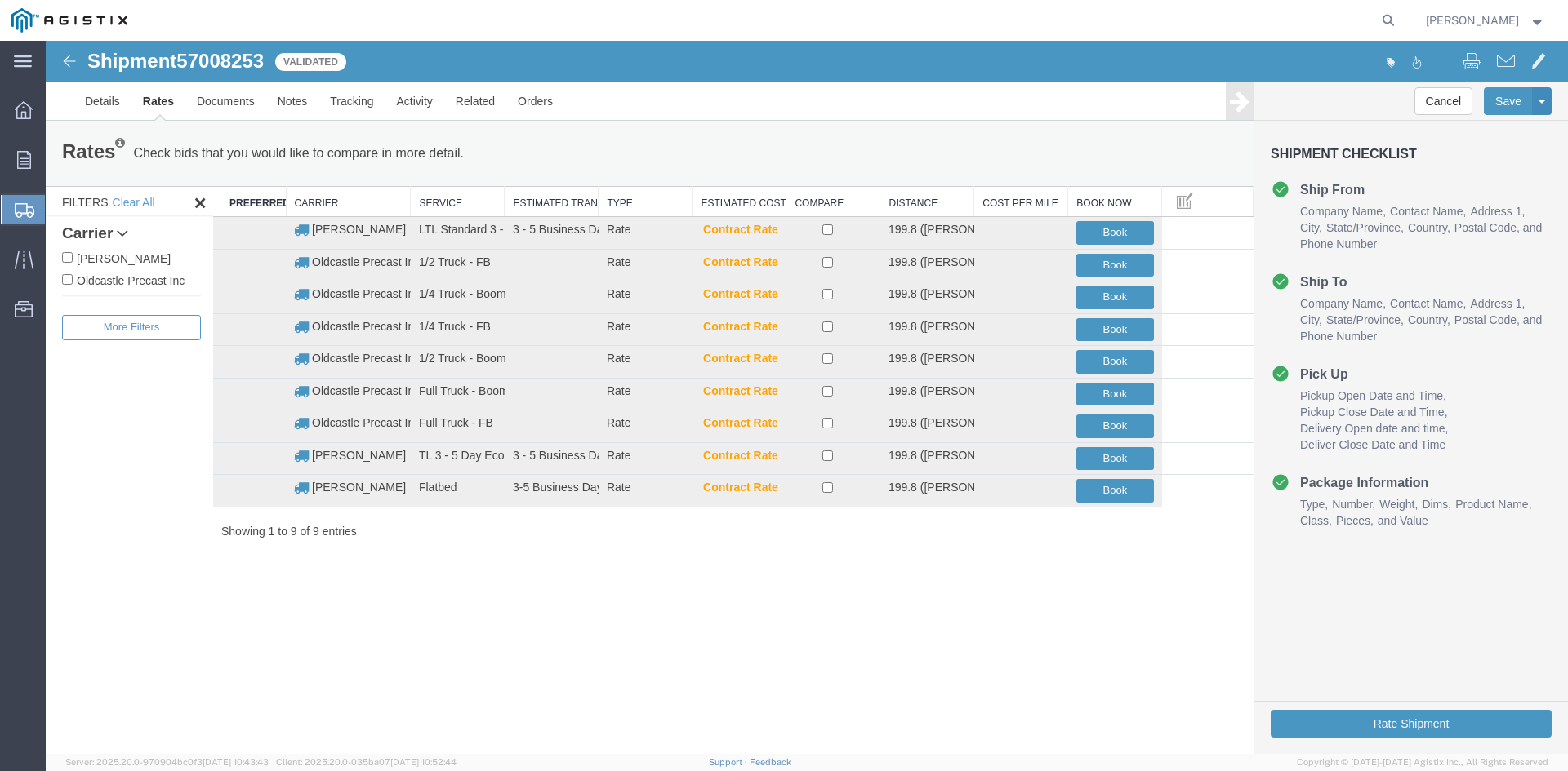
click at [142, 282] on label "Oldcastle Precast Inc" at bounding box center [131, 279] width 138 height 18
click at [72, 282] on input "Oldcastle Precast Inc" at bounding box center [67, 279] width 10 height 10
checkbox input "true"
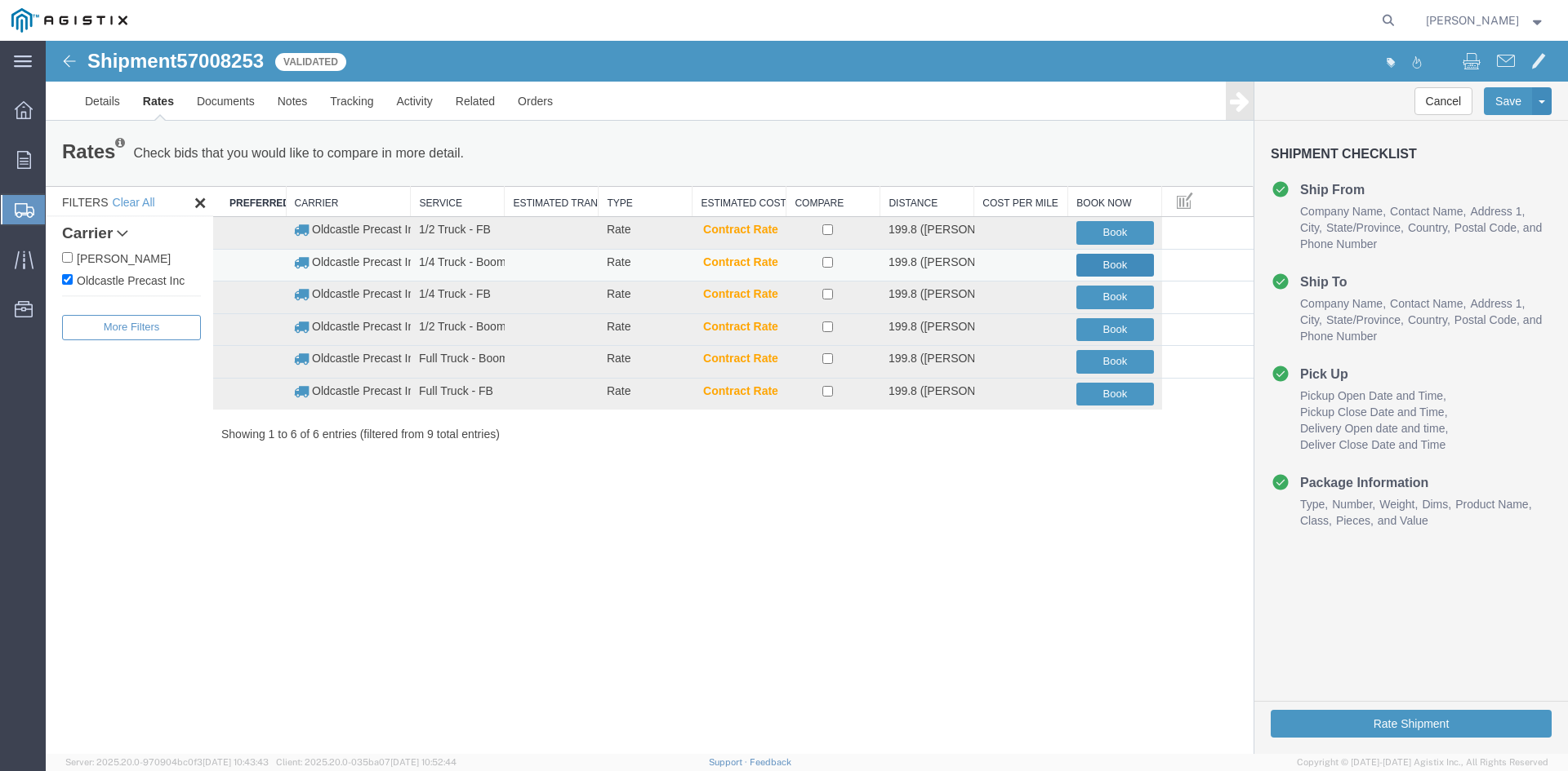
click at [1127, 262] on button "Book" at bounding box center [1114, 265] width 77 height 23
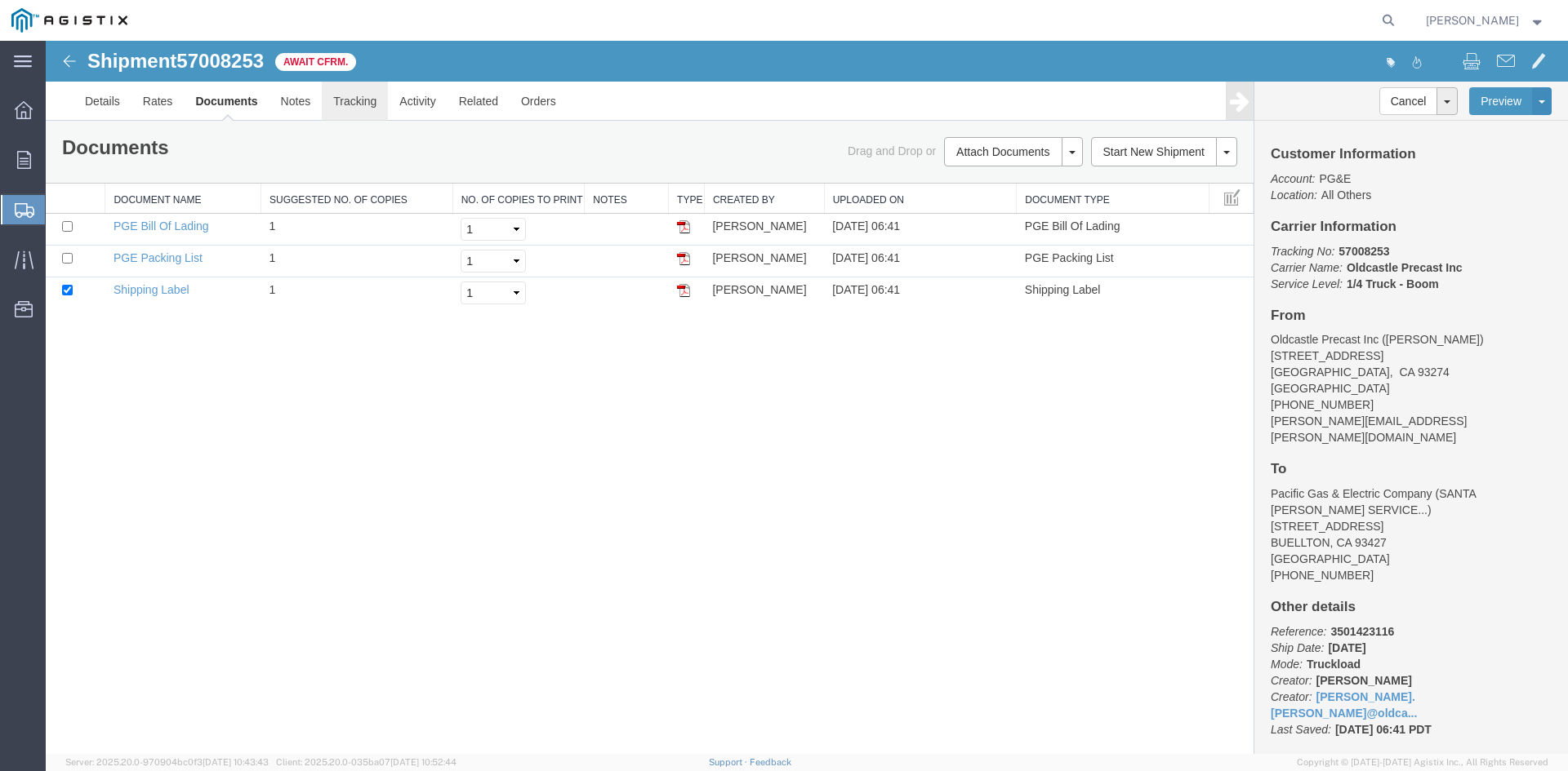
click at [360, 97] on link "Tracking" at bounding box center [354, 101] width 66 height 39
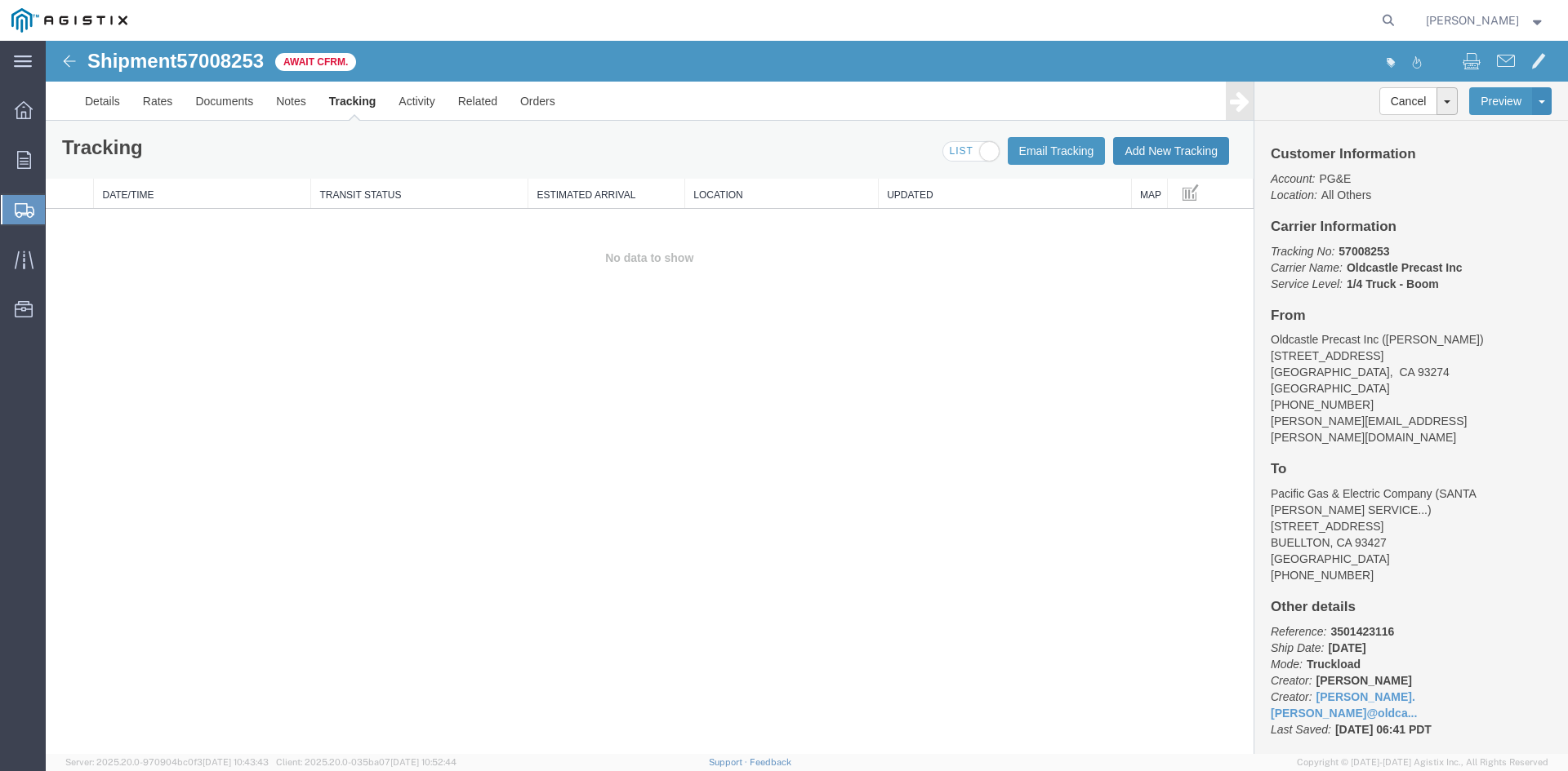
click at [1155, 149] on button "Add New Tracking" at bounding box center [1170, 151] width 116 height 28
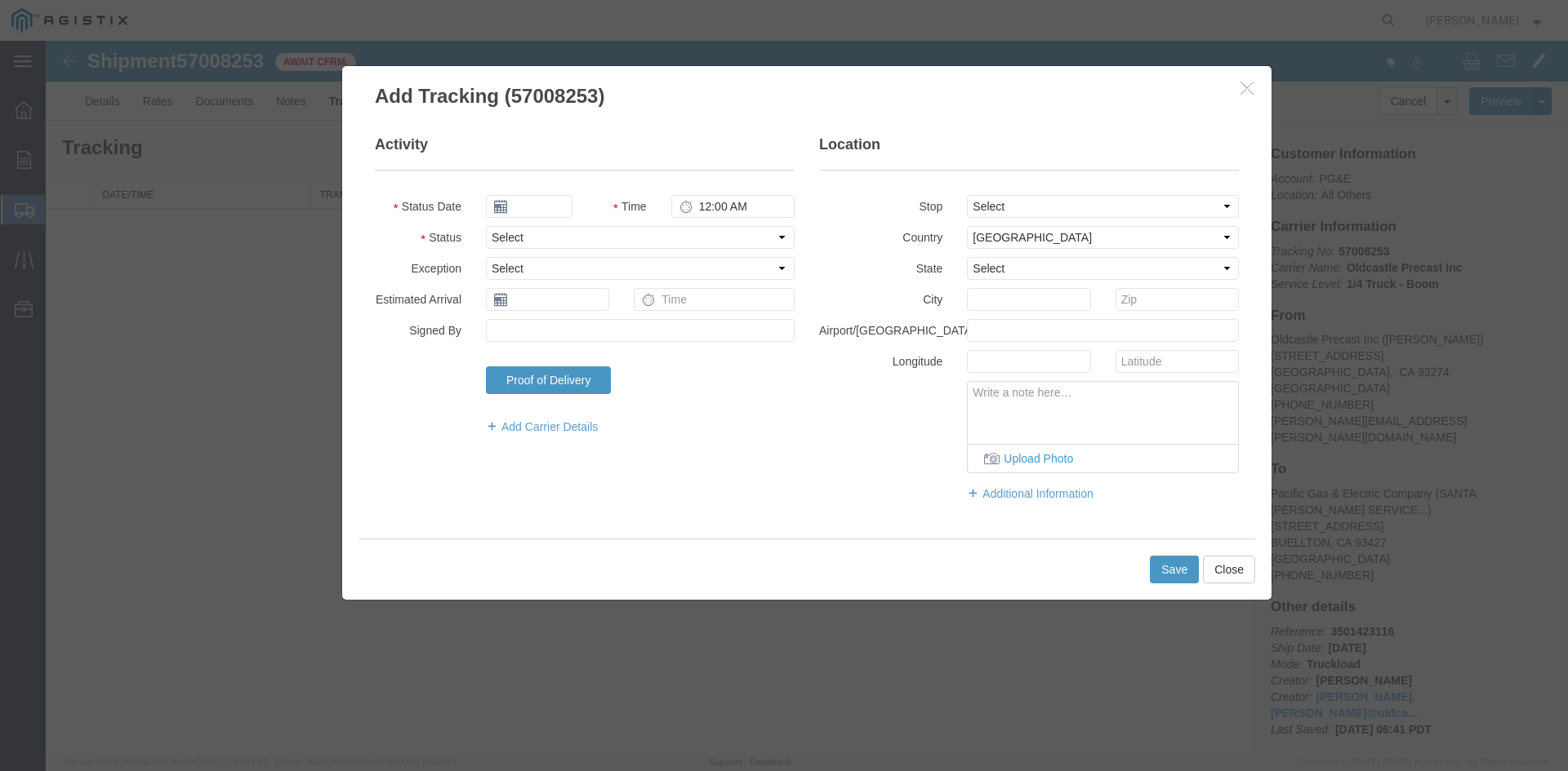
type input "[DATE]"
type input "7:00 AM"
click at [553, 205] on input "[DATE]" at bounding box center [528, 206] width 86 height 23
click at [618, 279] on td "3" at bounding box center [621, 284] width 24 height 24
type input "[DATE]"
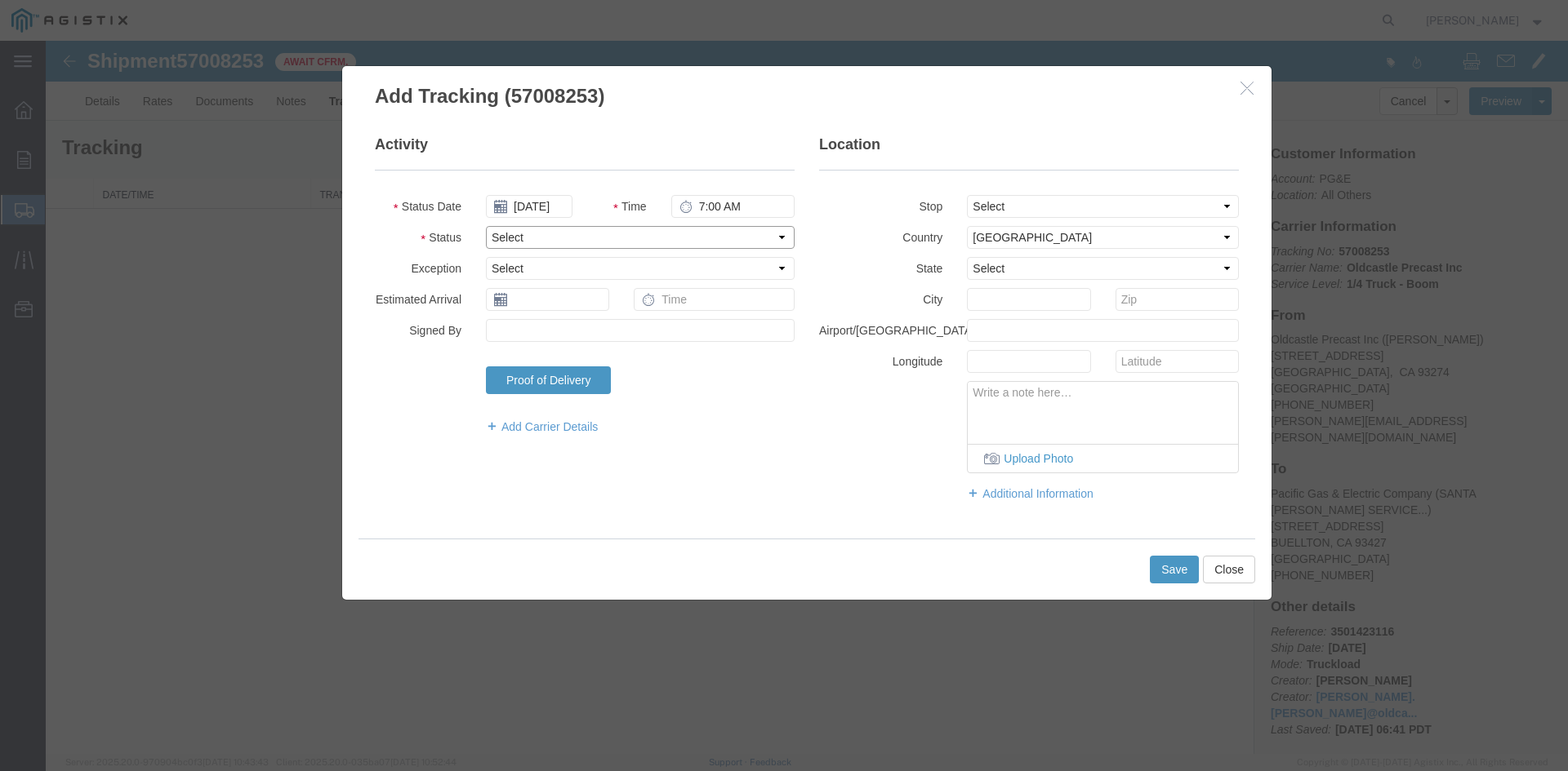
click at [543, 242] on select "Select Arrival Notice Available Arrival Notice Imported Arrive at Delivery Loca…" at bounding box center [640, 238] width 308 height 23
select select "DELIVRED"
click at [486, 226] on select "Select Arrival Notice Available Arrival Notice Imported Arrive at Delivery Loca…" at bounding box center [640, 238] width 308 height 23
click at [1188, 570] on button "Save" at bounding box center [1174, 570] width 49 height 28
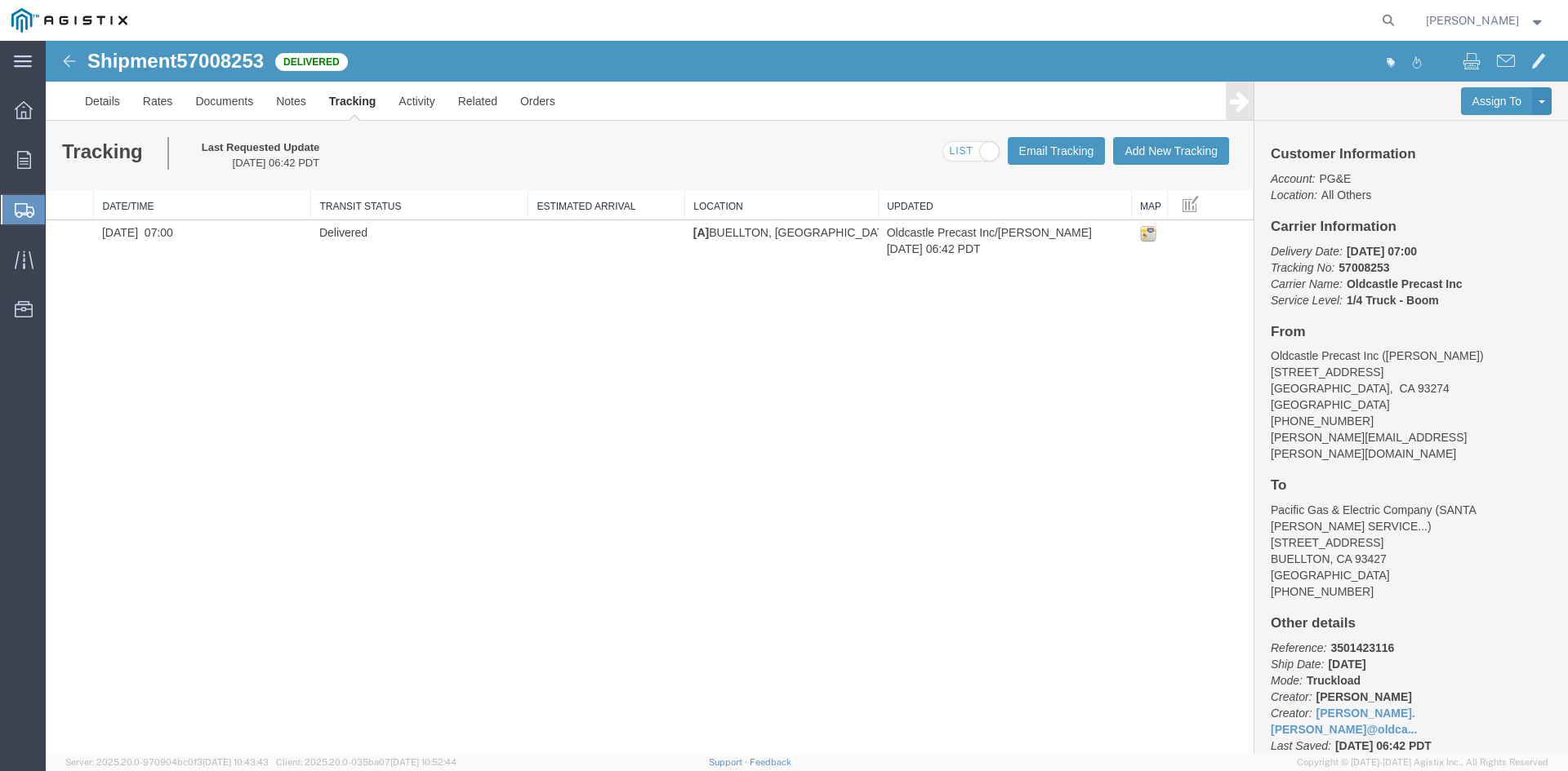
click at [1524, 20] on span "[PERSON_NAME]" at bounding box center [1484, 20] width 119 height 18
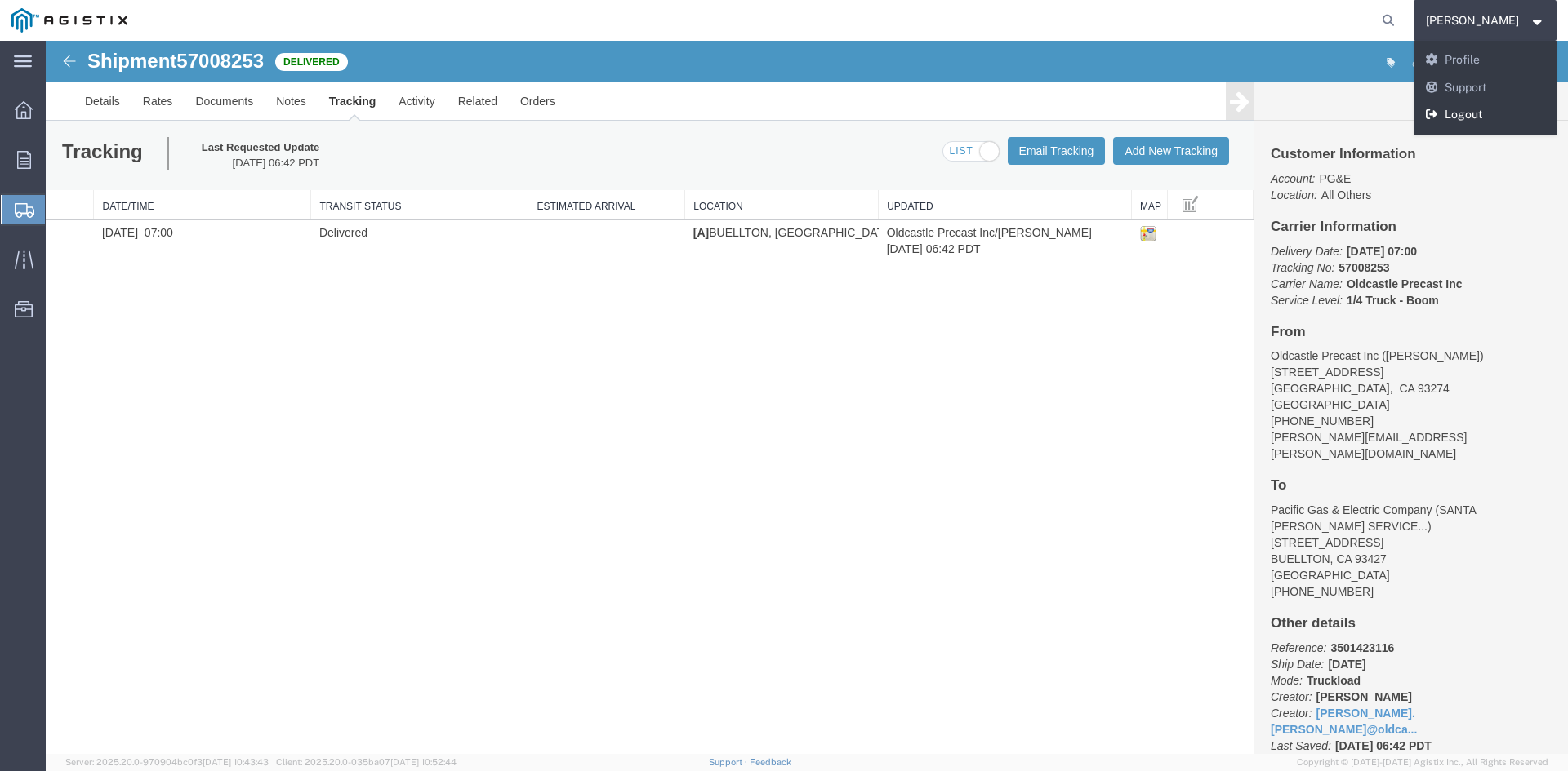
click at [1490, 117] on link "Logout" at bounding box center [1484, 115] width 144 height 28
